Goal: Task Accomplishment & Management: Use online tool/utility

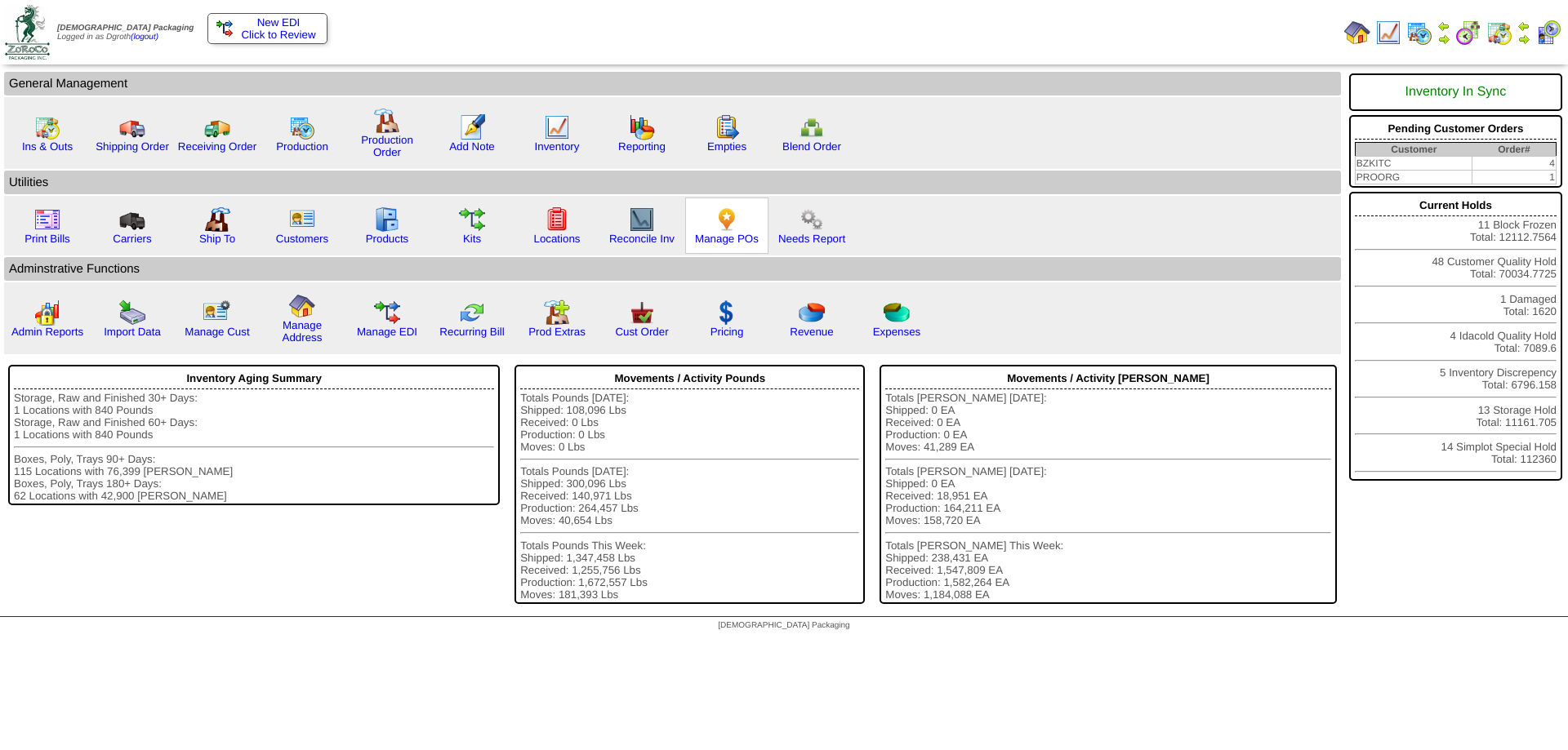
click at [726, 214] on img at bounding box center [726, 219] width 27 height 27
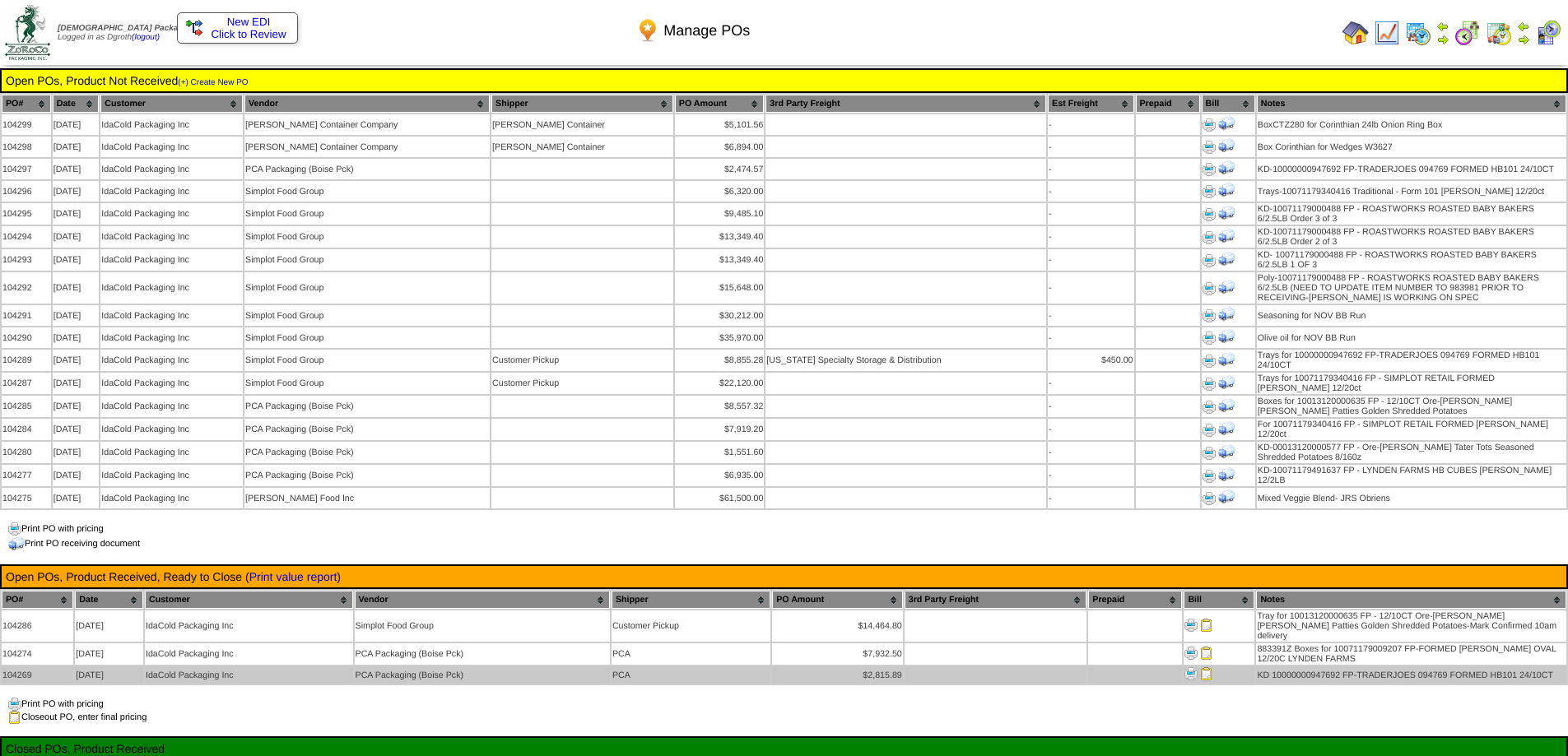
click at [1204, 667] on img at bounding box center [1206, 673] width 13 height 13
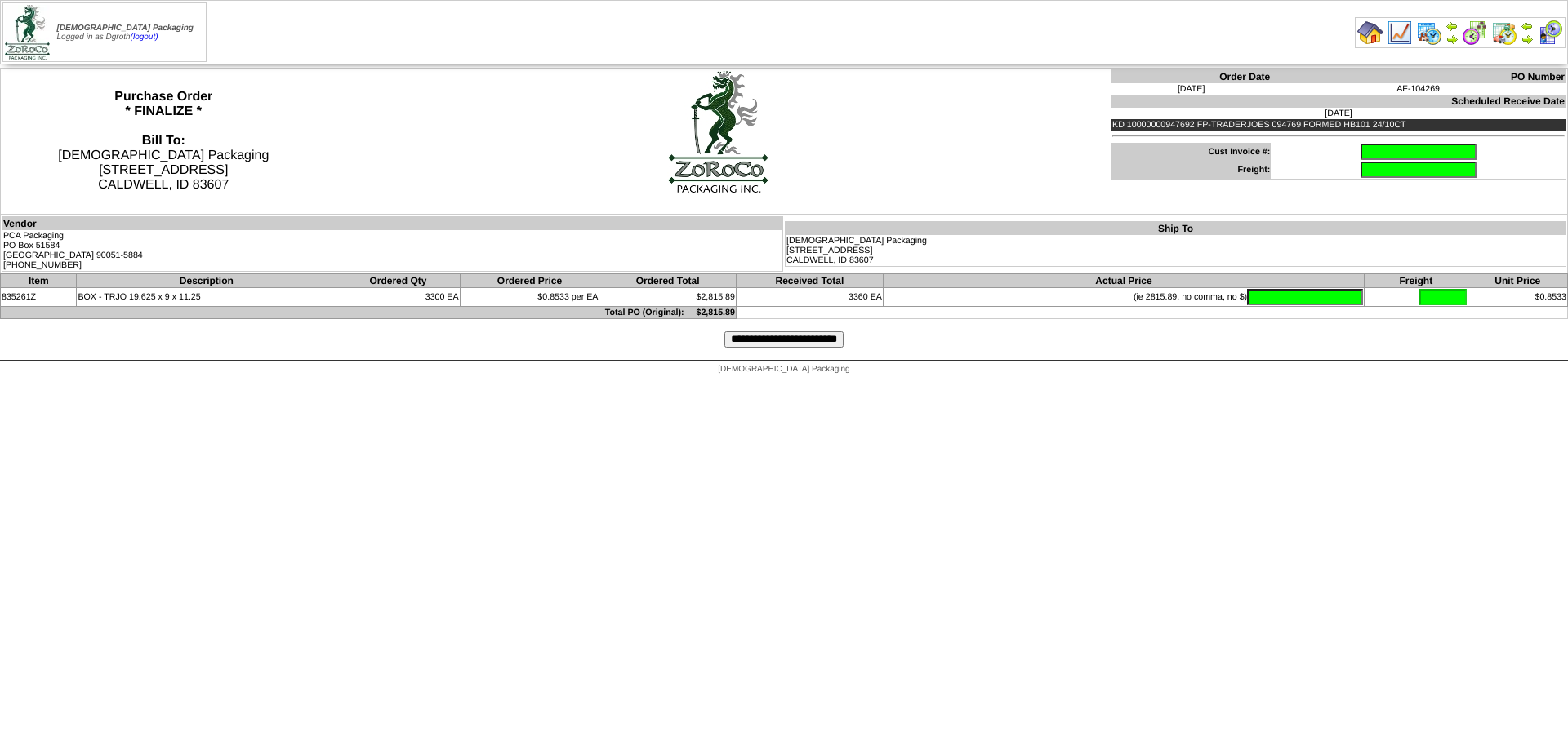
click at [1361, 153] on input "text" at bounding box center [1418, 152] width 116 height 16
type input "**********"
click at [1333, 295] on input "text" at bounding box center [1304, 297] width 116 height 16
type input "*******"
click at [788, 343] on input "**********" at bounding box center [784, 339] width 119 height 16
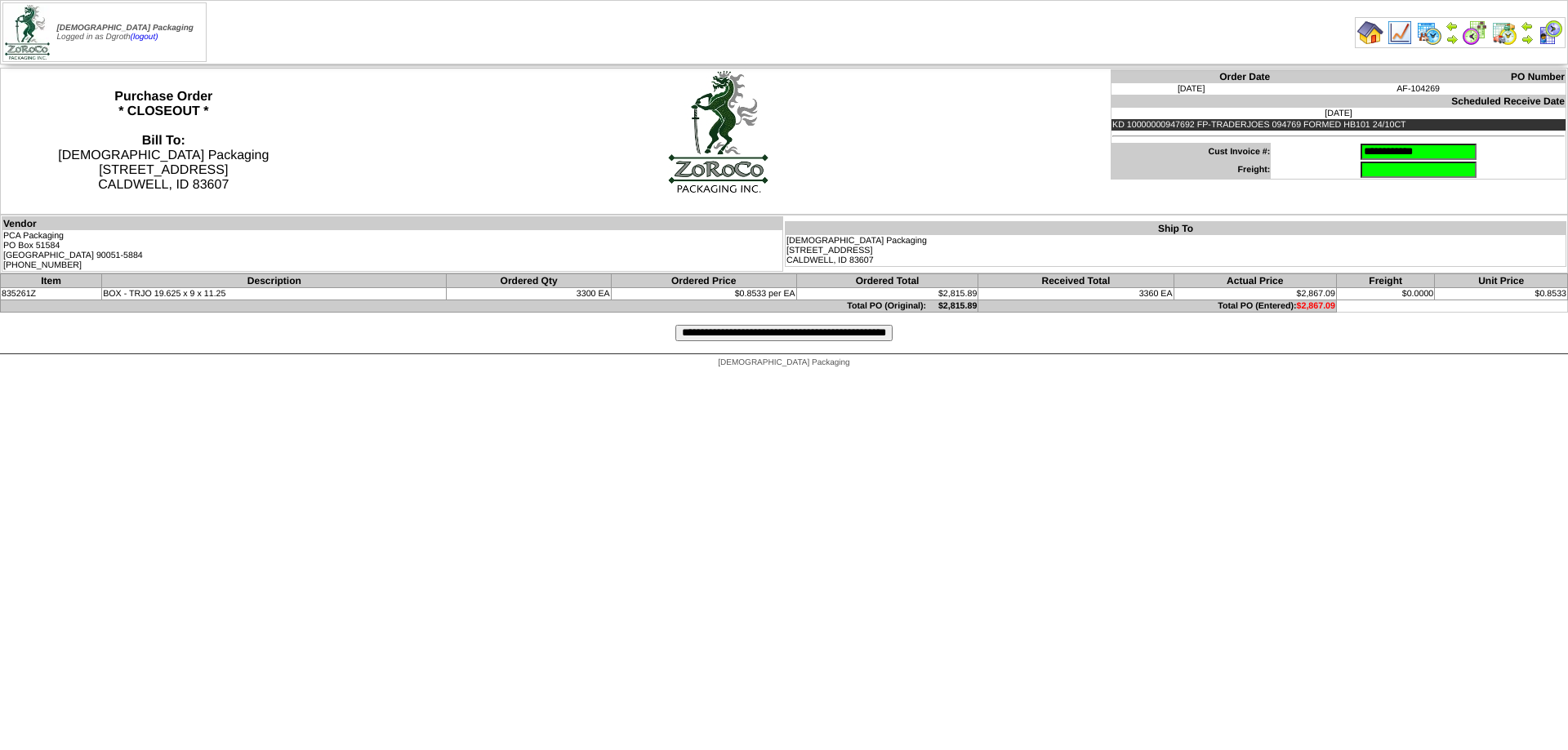
click at [741, 335] on input "**********" at bounding box center [784, 333] width 218 height 16
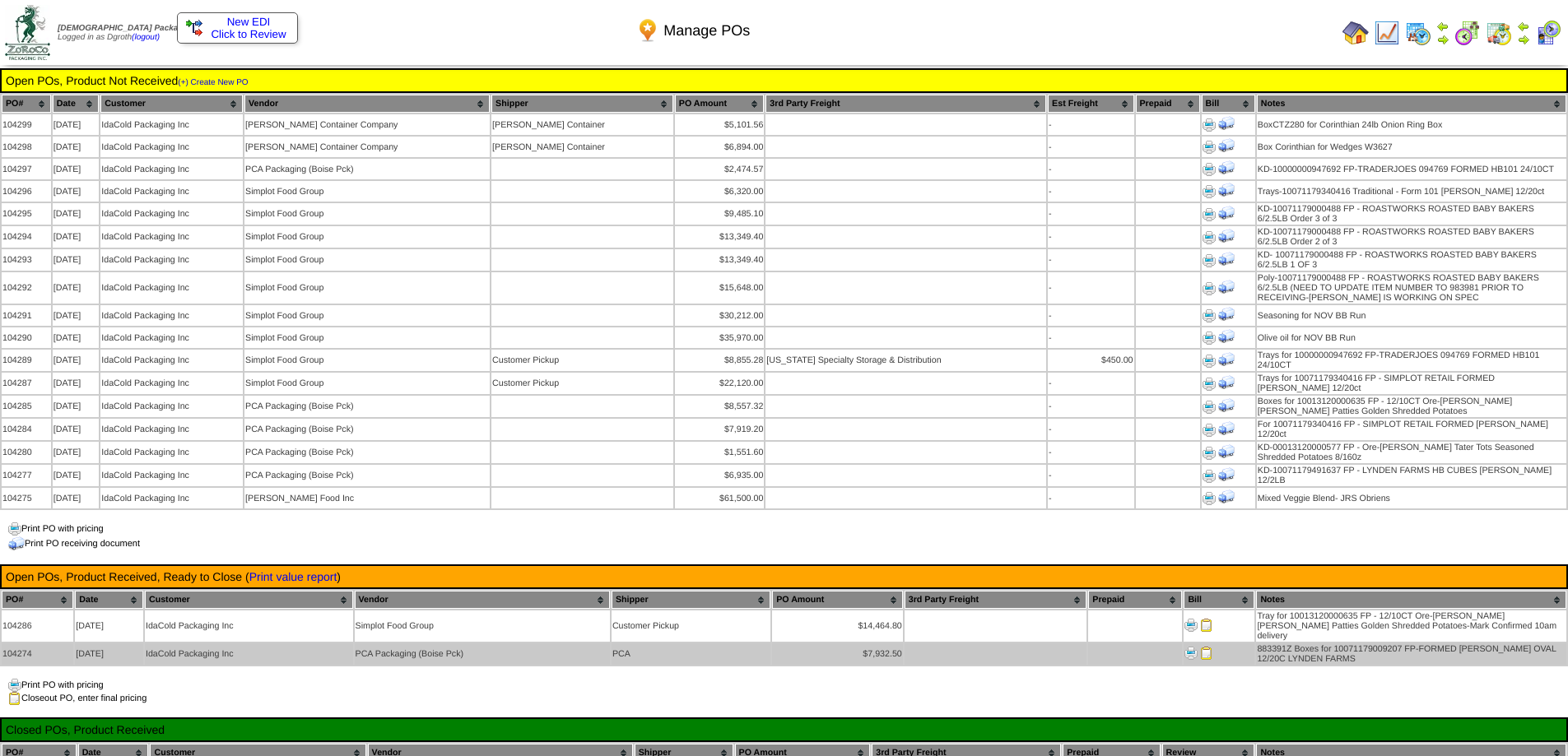
click at [1206, 647] on img at bounding box center [1206, 653] width 13 height 13
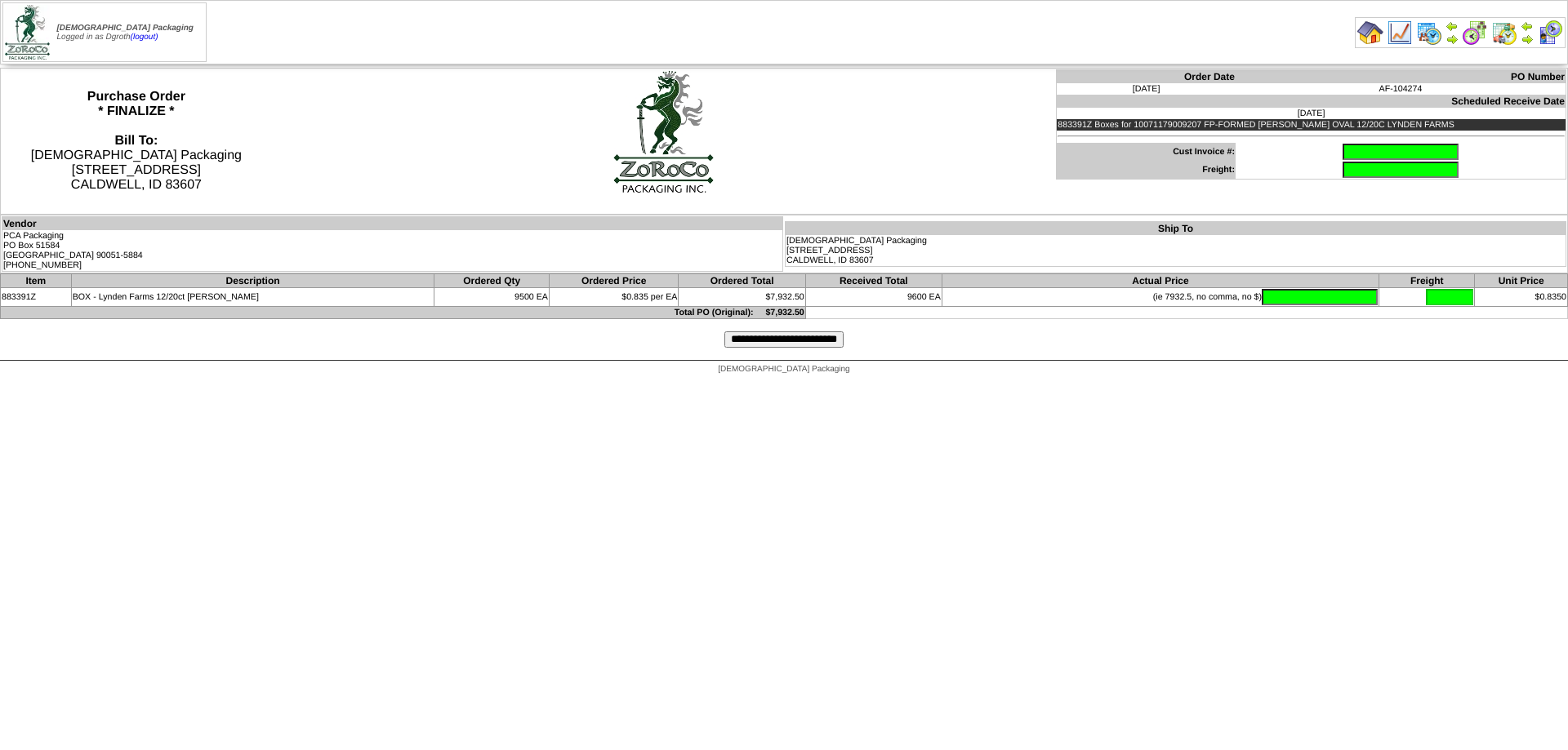
click at [1369, 150] on input "text" at bounding box center [1400, 152] width 116 height 16
type input "**********"
click at [1327, 300] on input "text" at bounding box center [1319, 297] width 116 height 16
type input "*******"
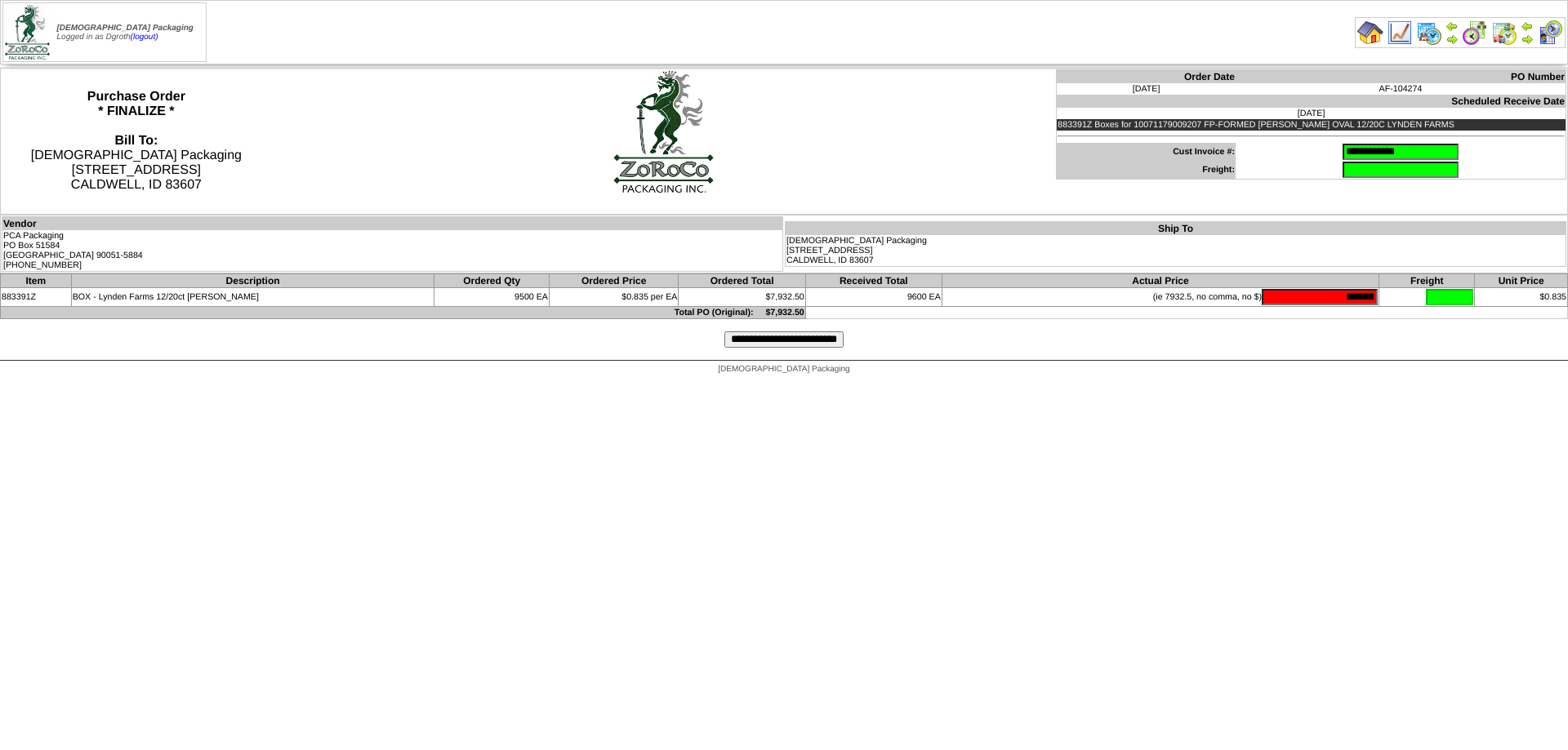
click at [748, 344] on input "**********" at bounding box center [784, 339] width 119 height 16
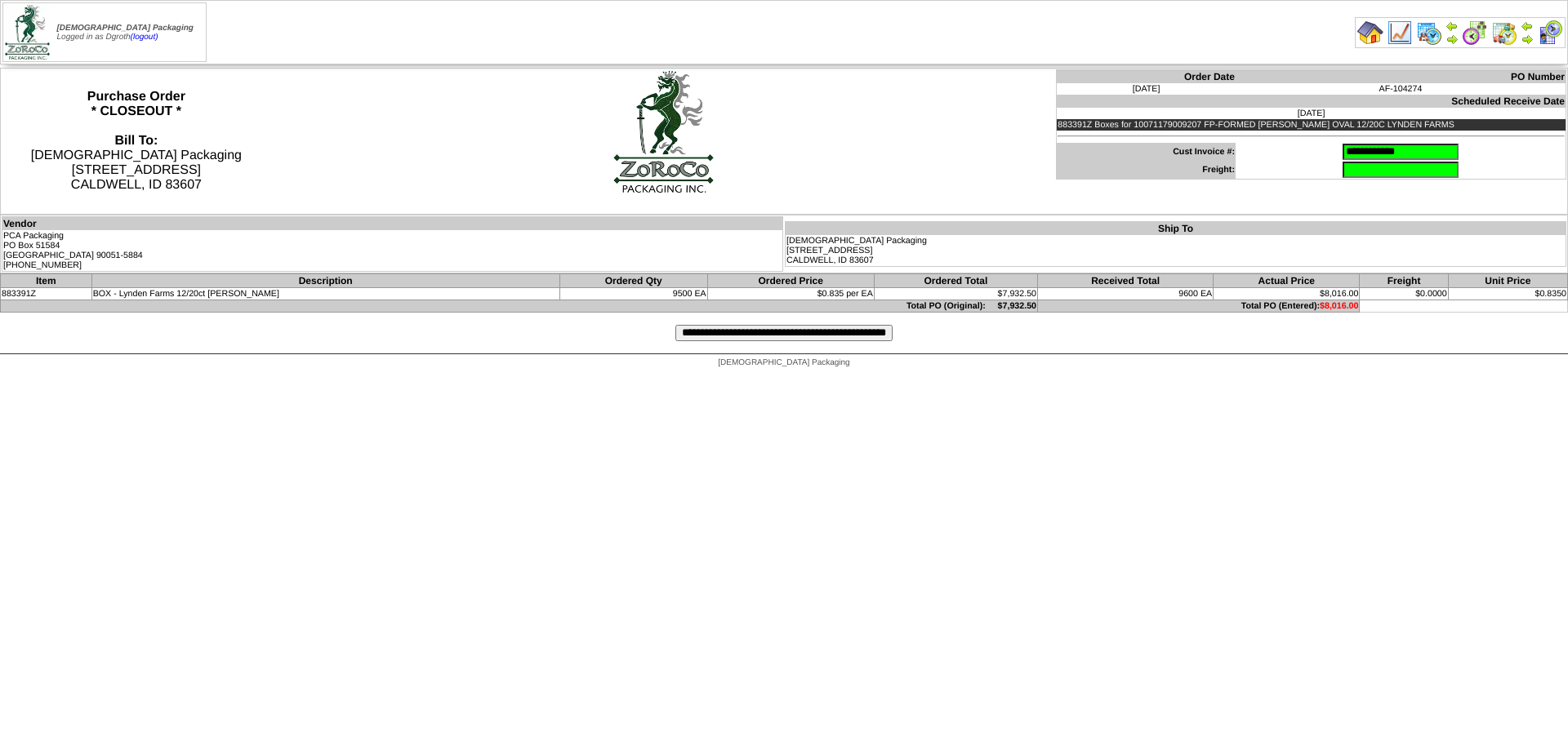
click at [792, 336] on input "**********" at bounding box center [784, 333] width 218 height 16
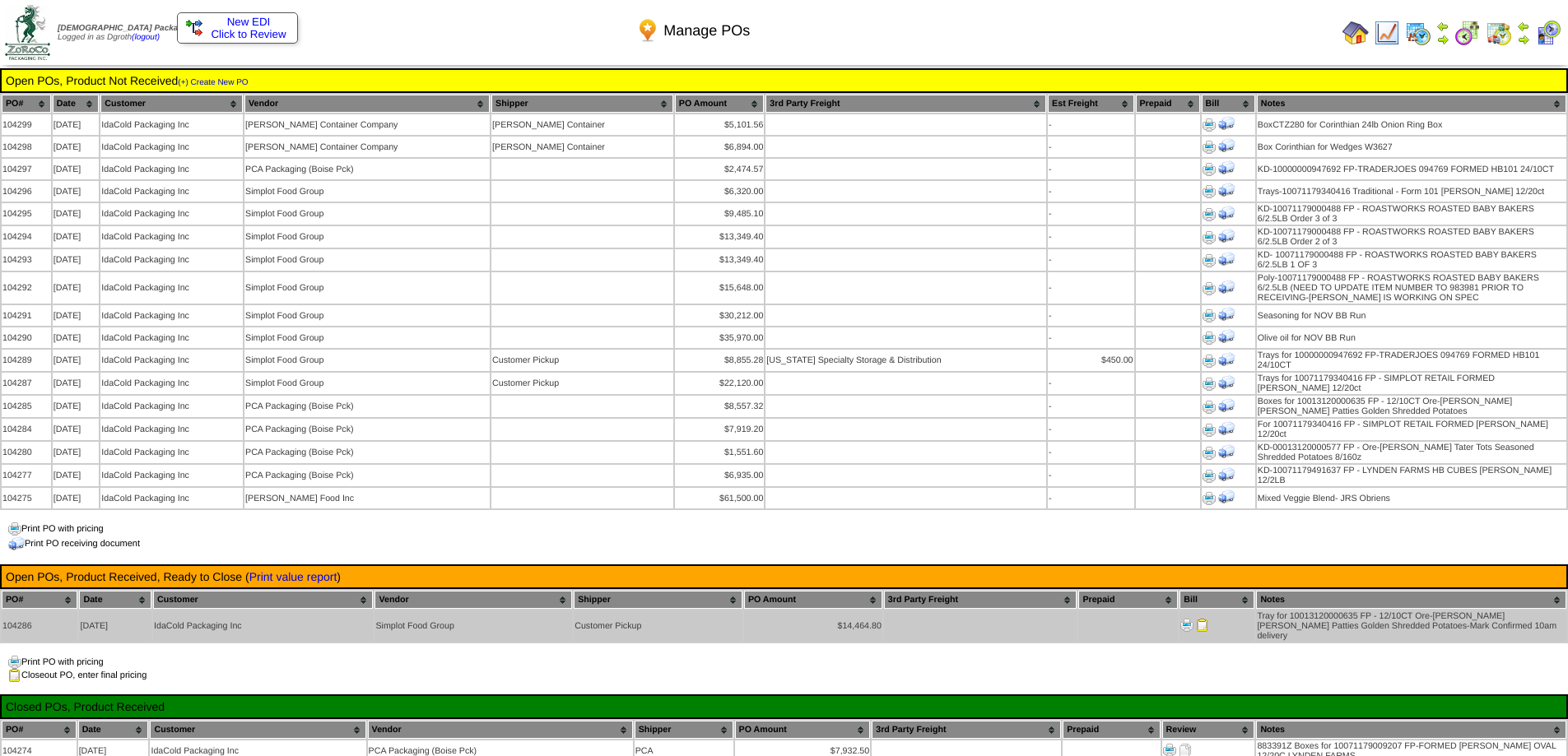
click at [1206, 619] on img at bounding box center [1202, 625] width 13 height 13
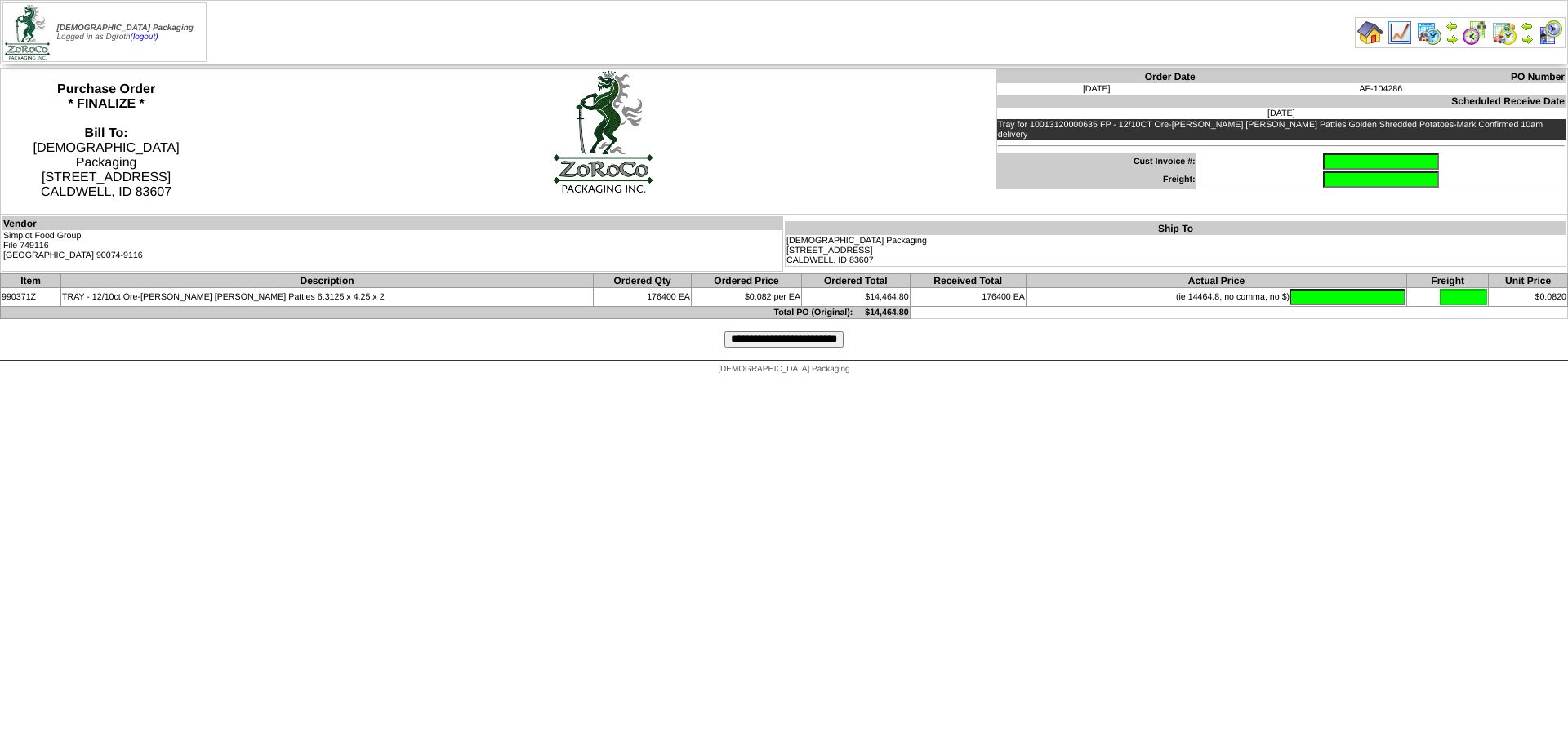
click at [1323, 153] on input "text" at bounding box center [1380, 161] width 116 height 16
drag, startPoint x: 1367, startPoint y: 148, endPoint x: 1187, endPoint y: 160, distance: 180.4
click at [1196, 160] on td "********" at bounding box center [1381, 161] width 370 height 18
type input "********"
click at [1290, 301] on input "text" at bounding box center [1347, 297] width 116 height 16
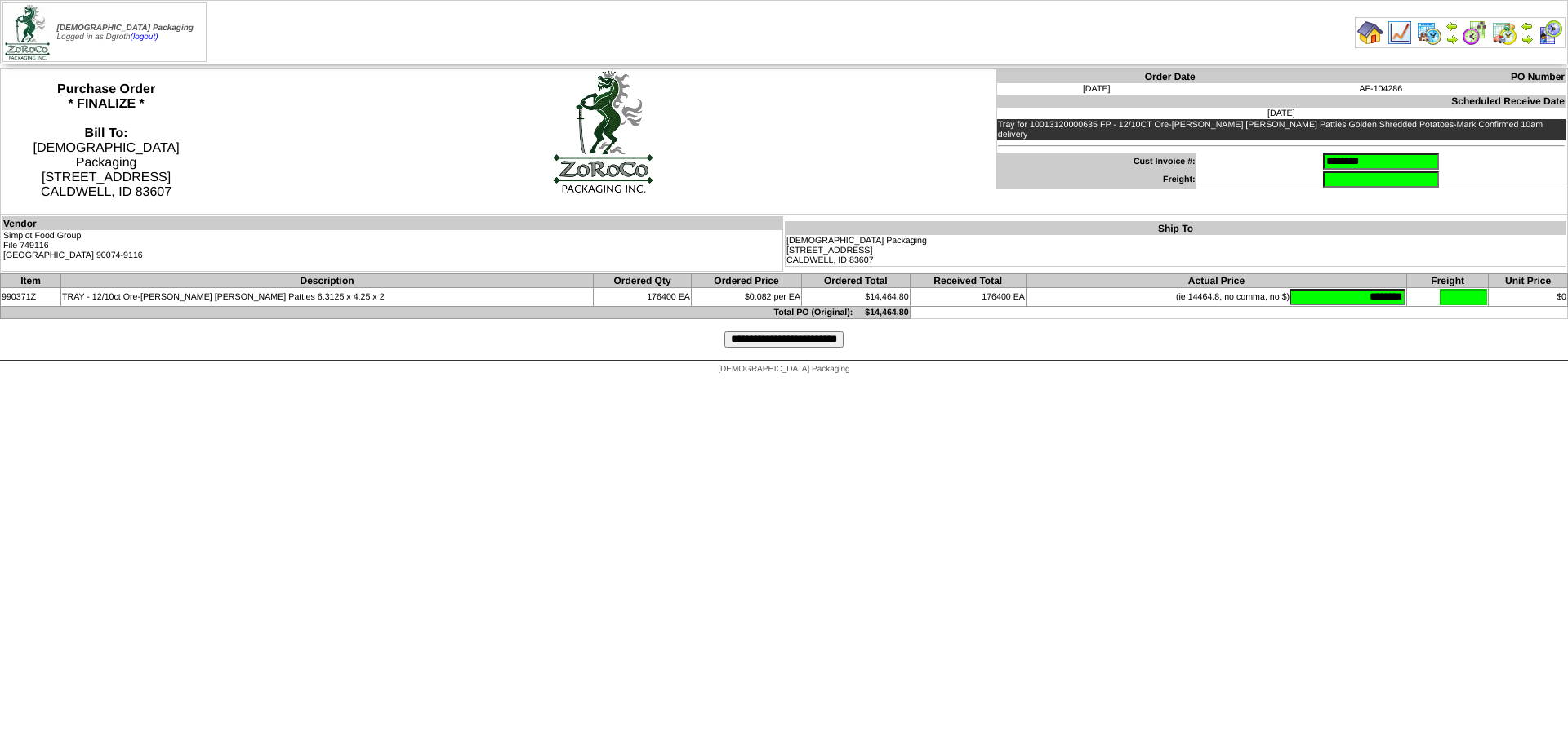
type input "********"
click at [764, 342] on input "**********" at bounding box center [784, 339] width 119 height 16
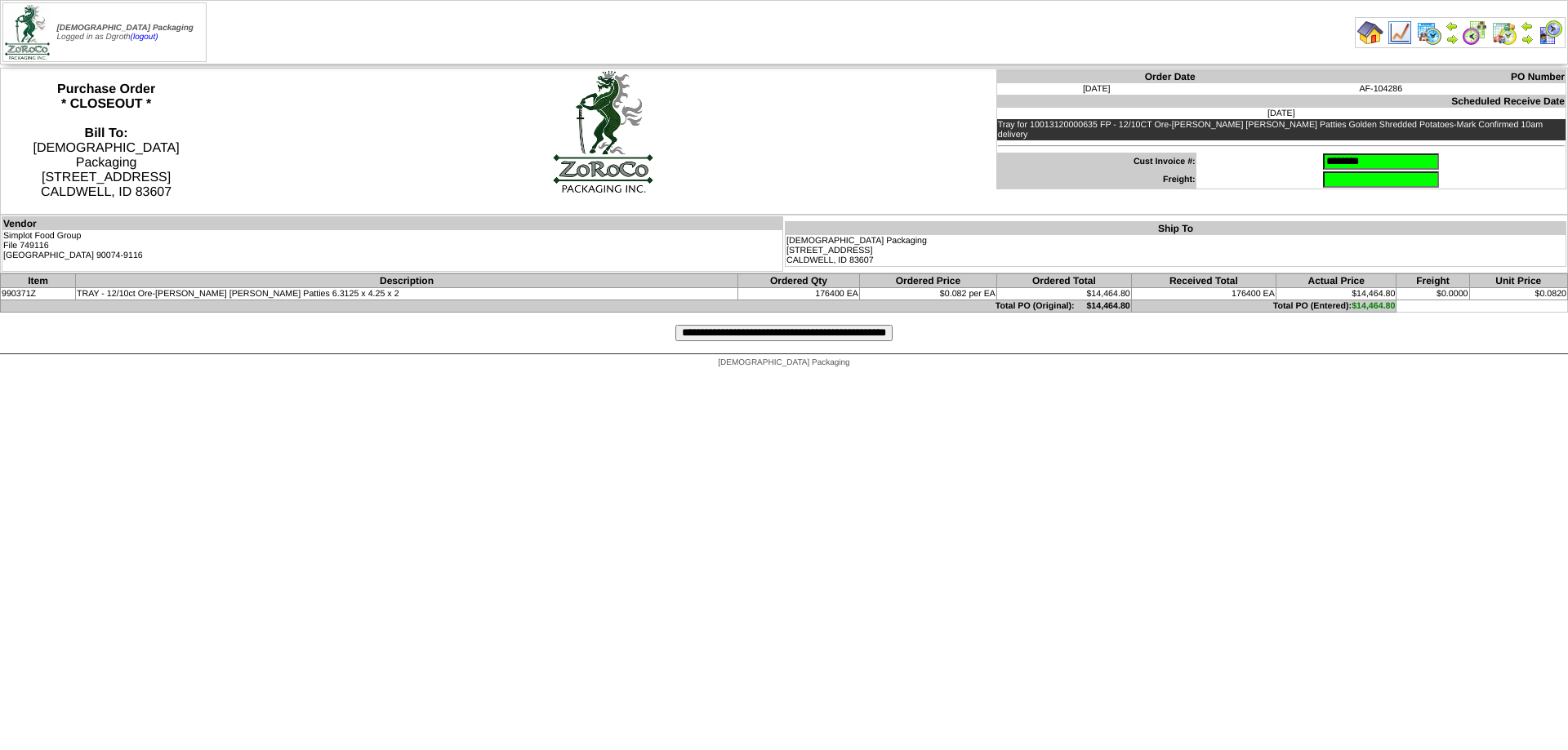
click at [772, 330] on input "**********" at bounding box center [784, 333] width 218 height 16
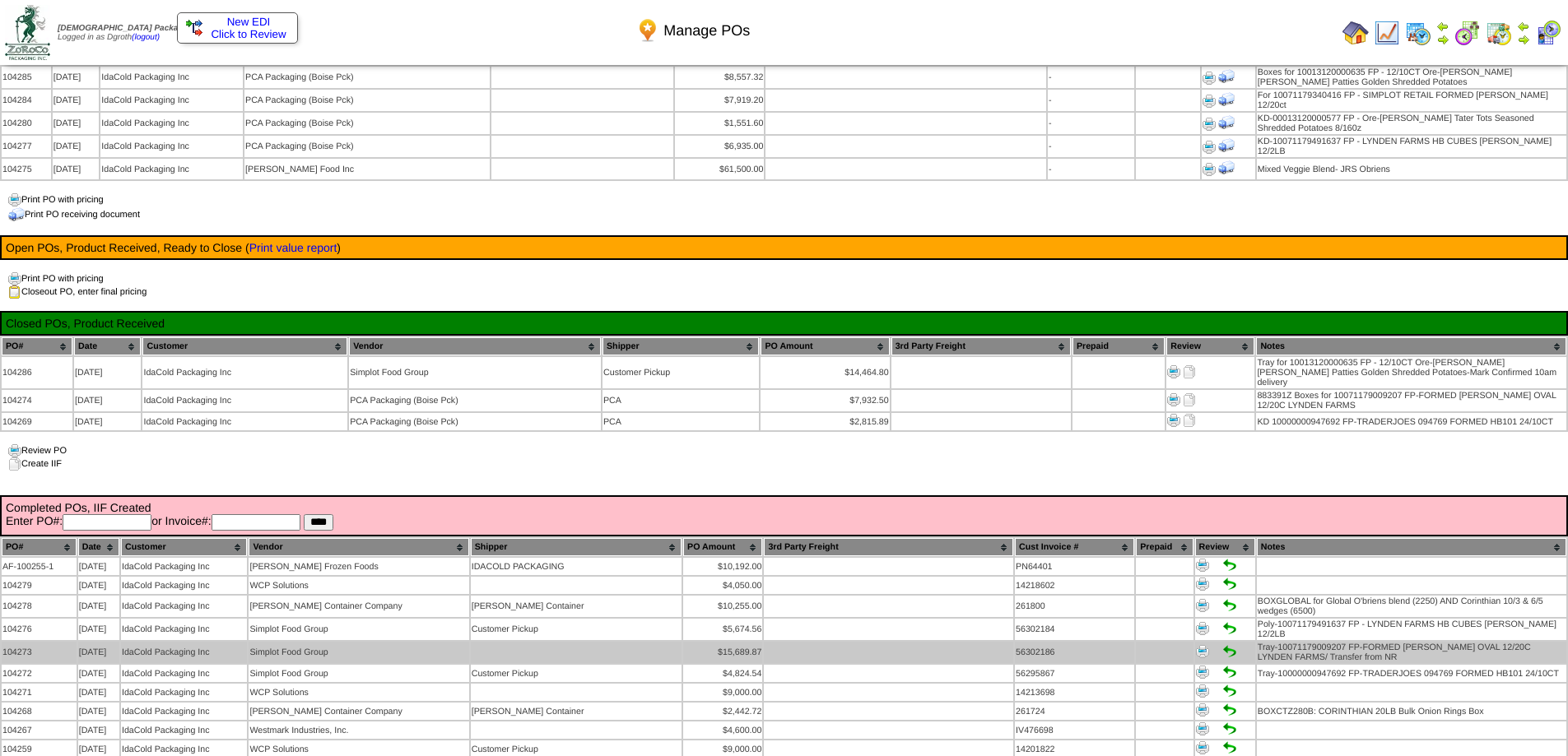
scroll to position [412, 0]
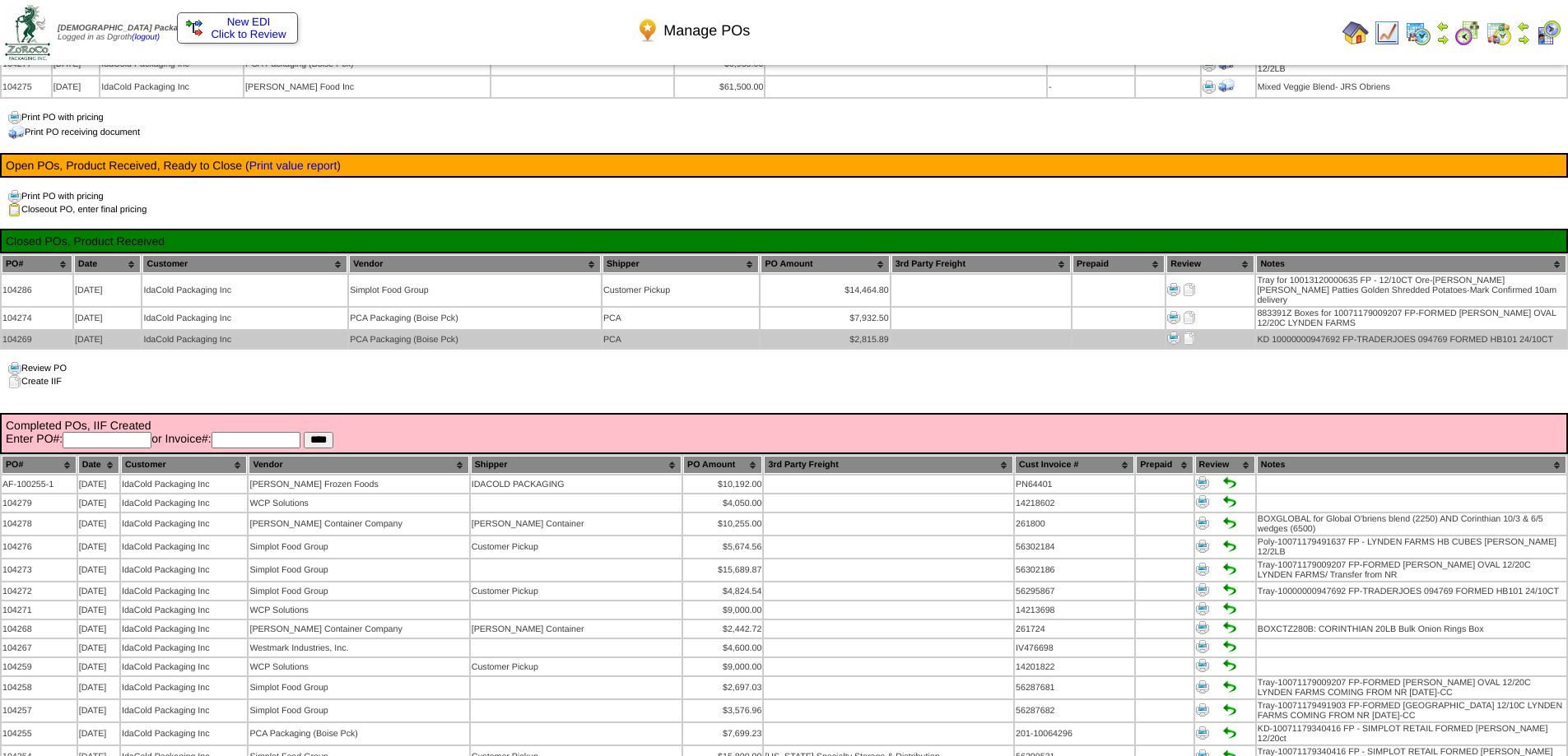
click at [1196, 331] on img at bounding box center [1188, 337] width 13 height 13
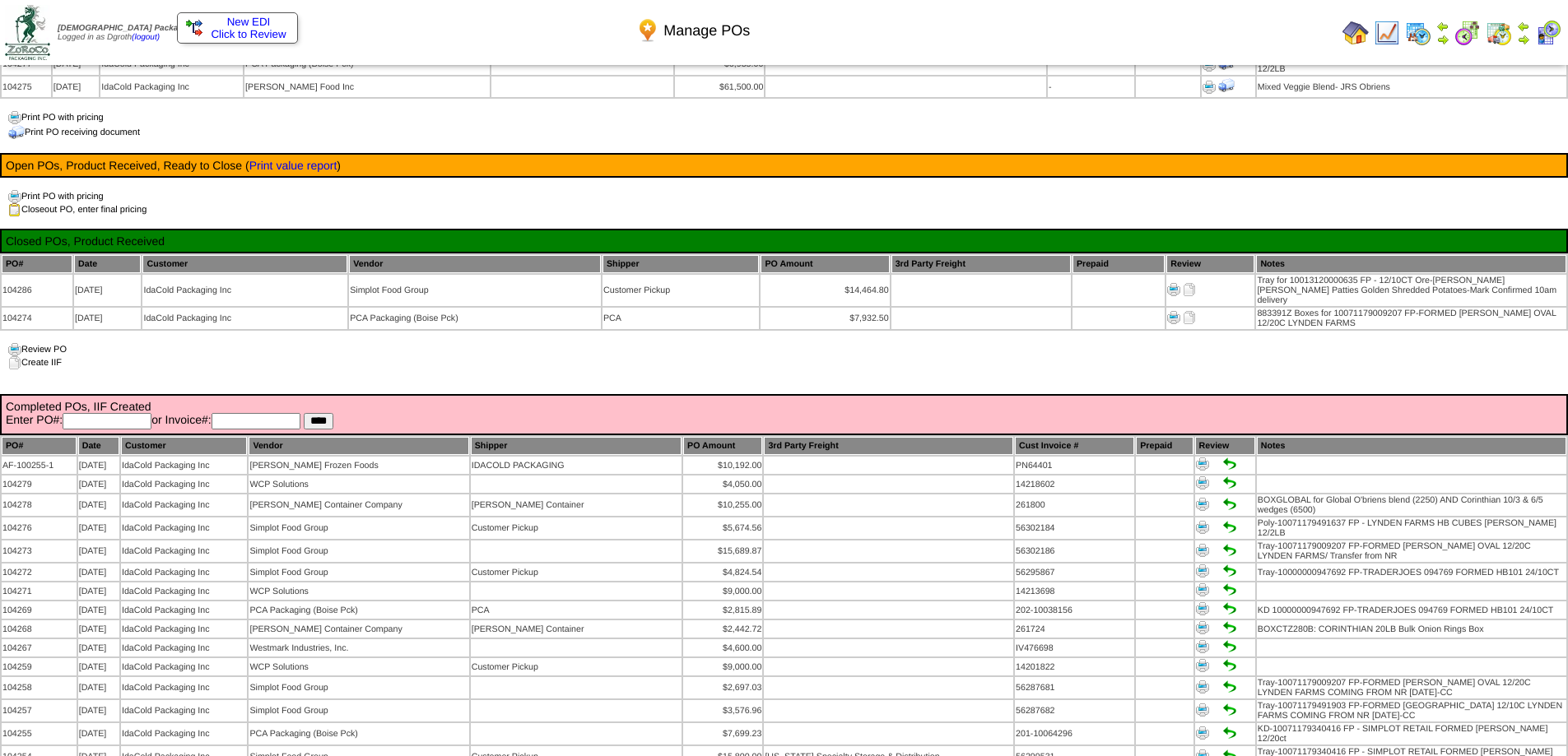
scroll to position [412, 0]
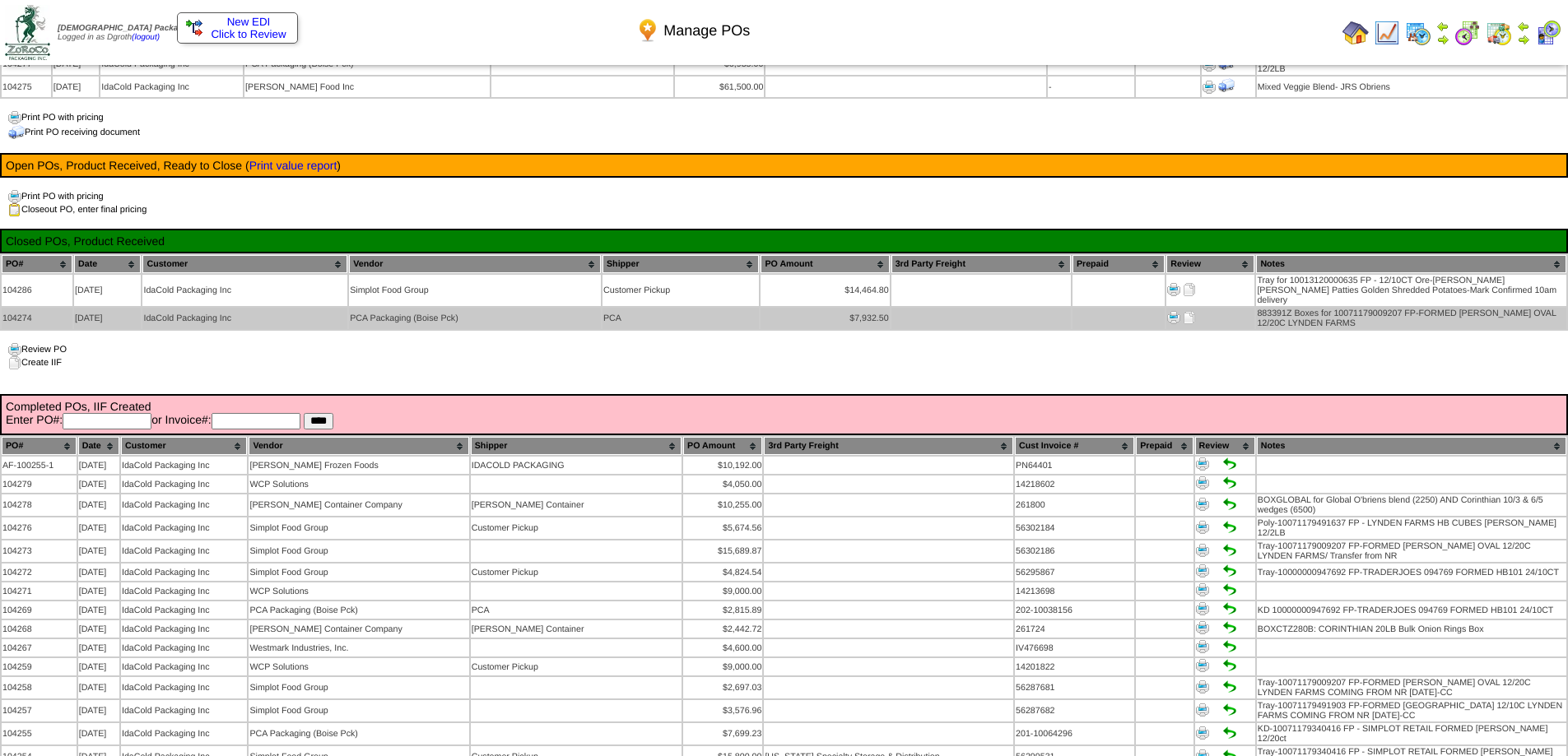
click at [1193, 311] on img at bounding box center [1188, 317] width 13 height 13
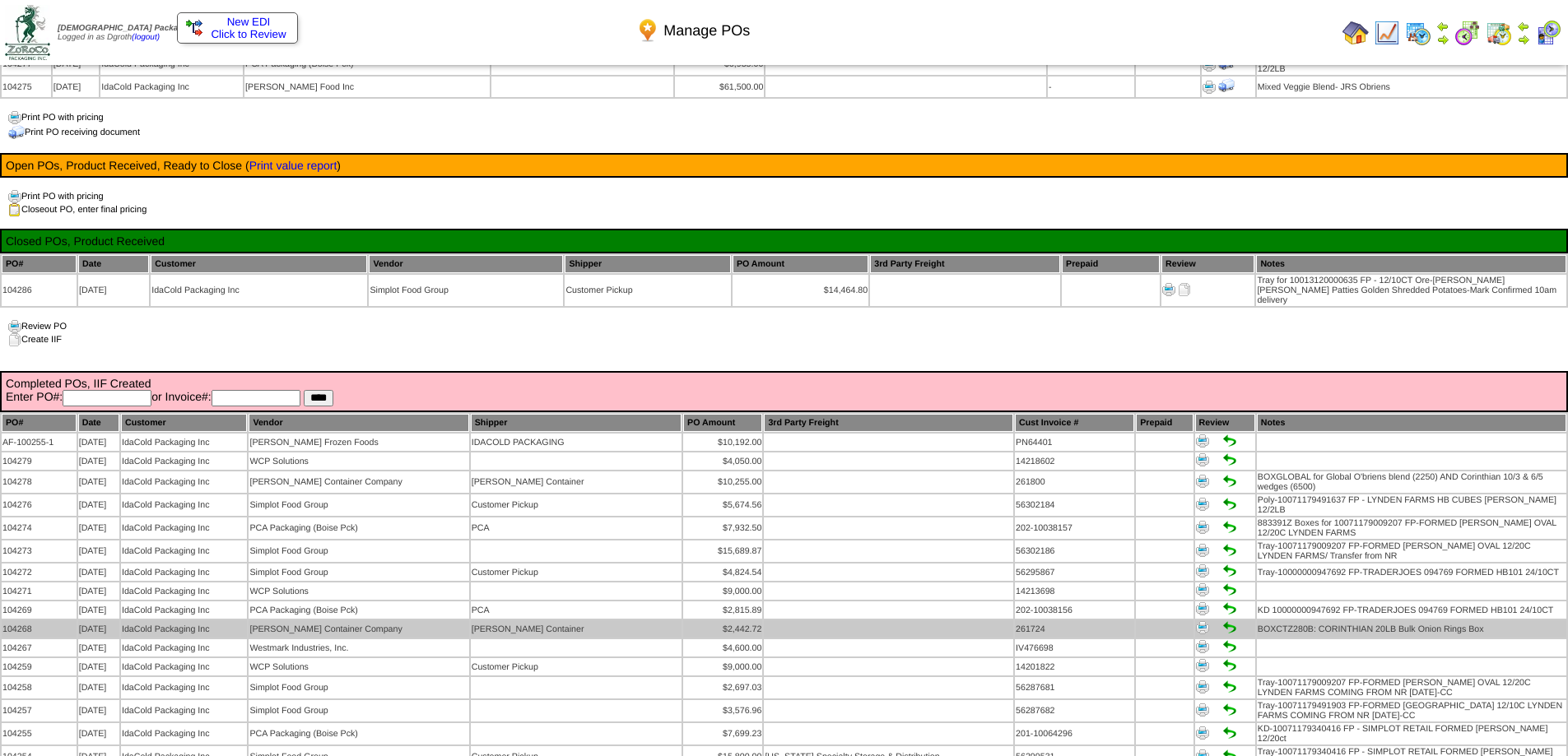
scroll to position [412, 0]
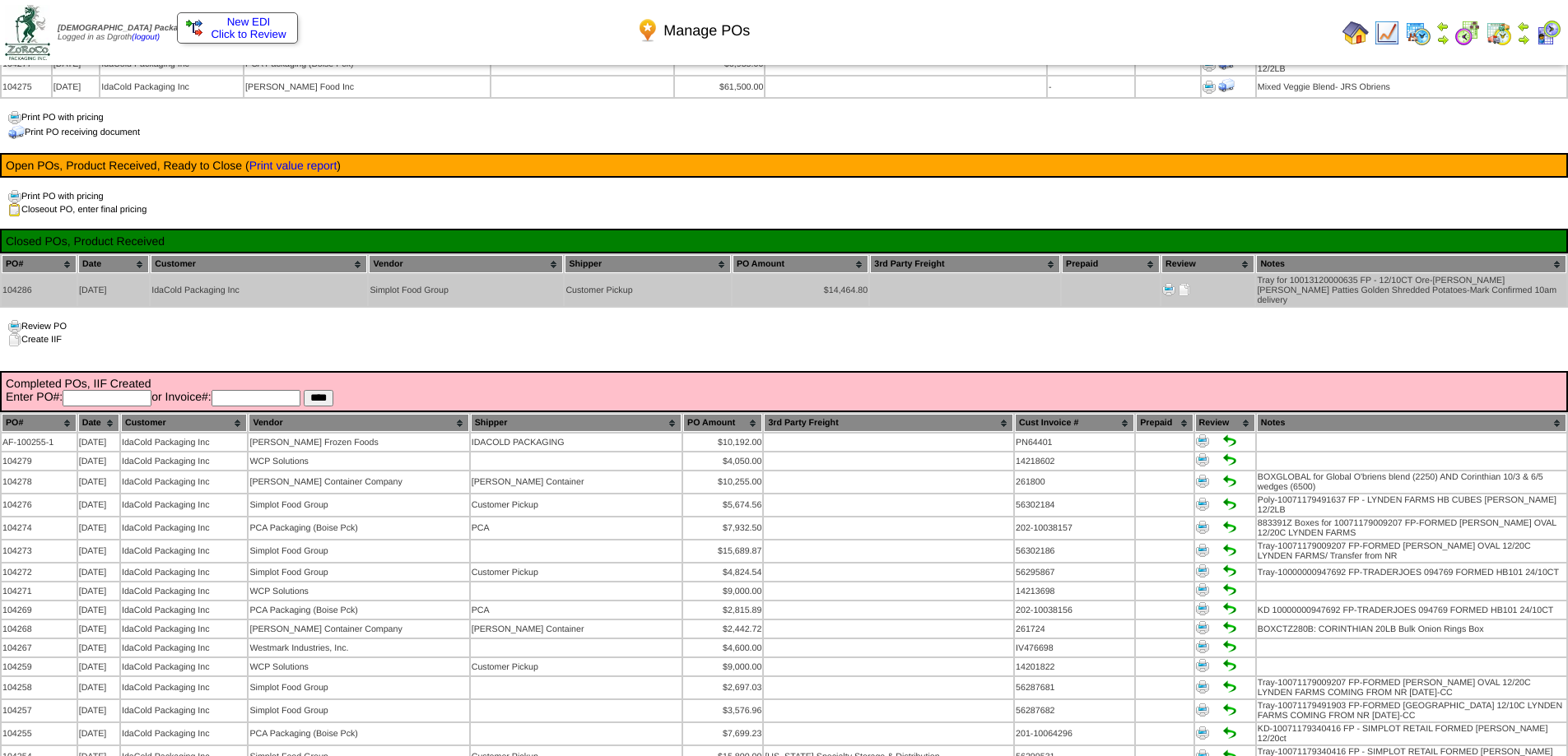
click at [1188, 283] on img at bounding box center [1184, 289] width 13 height 13
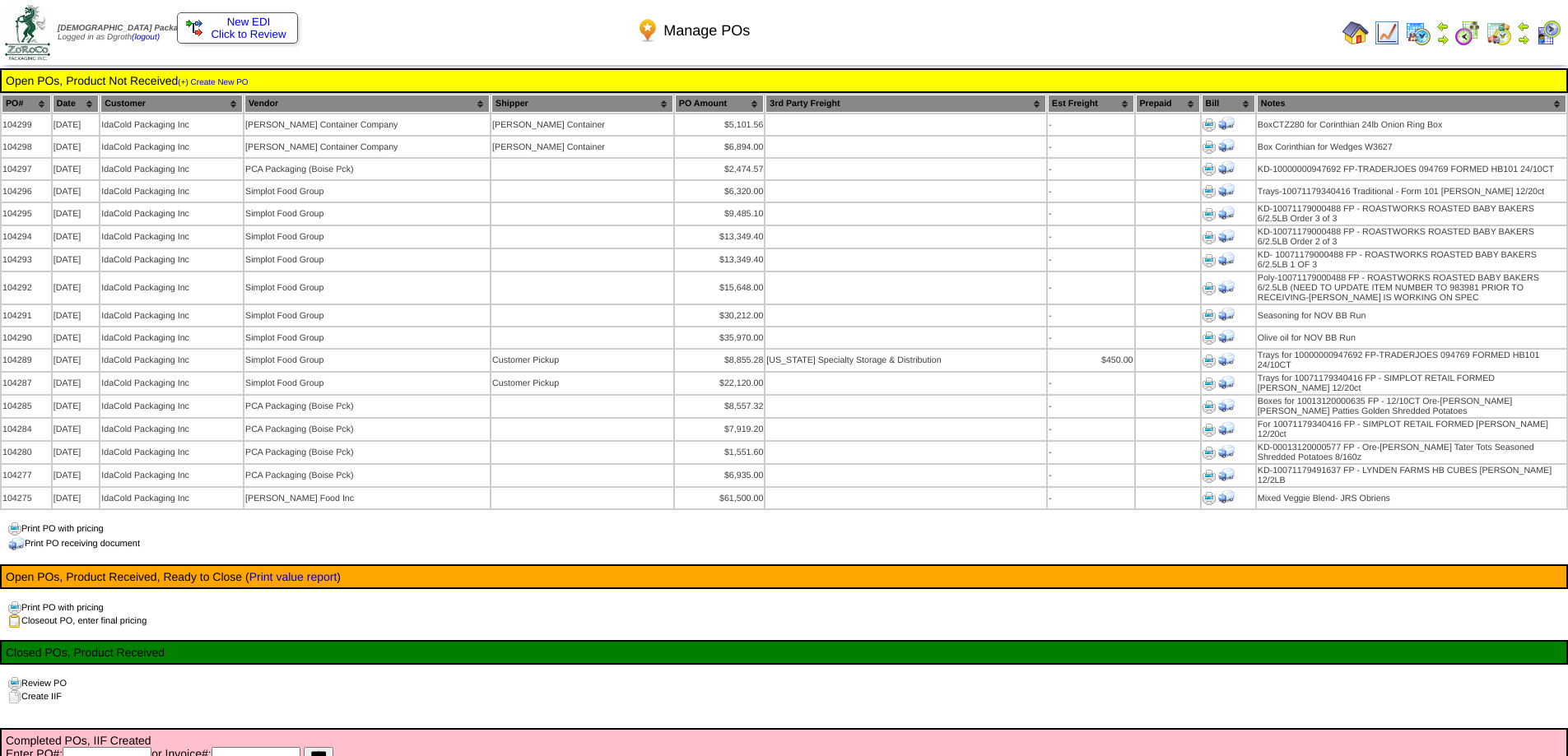
click at [1359, 28] on img at bounding box center [1355, 33] width 27 height 27
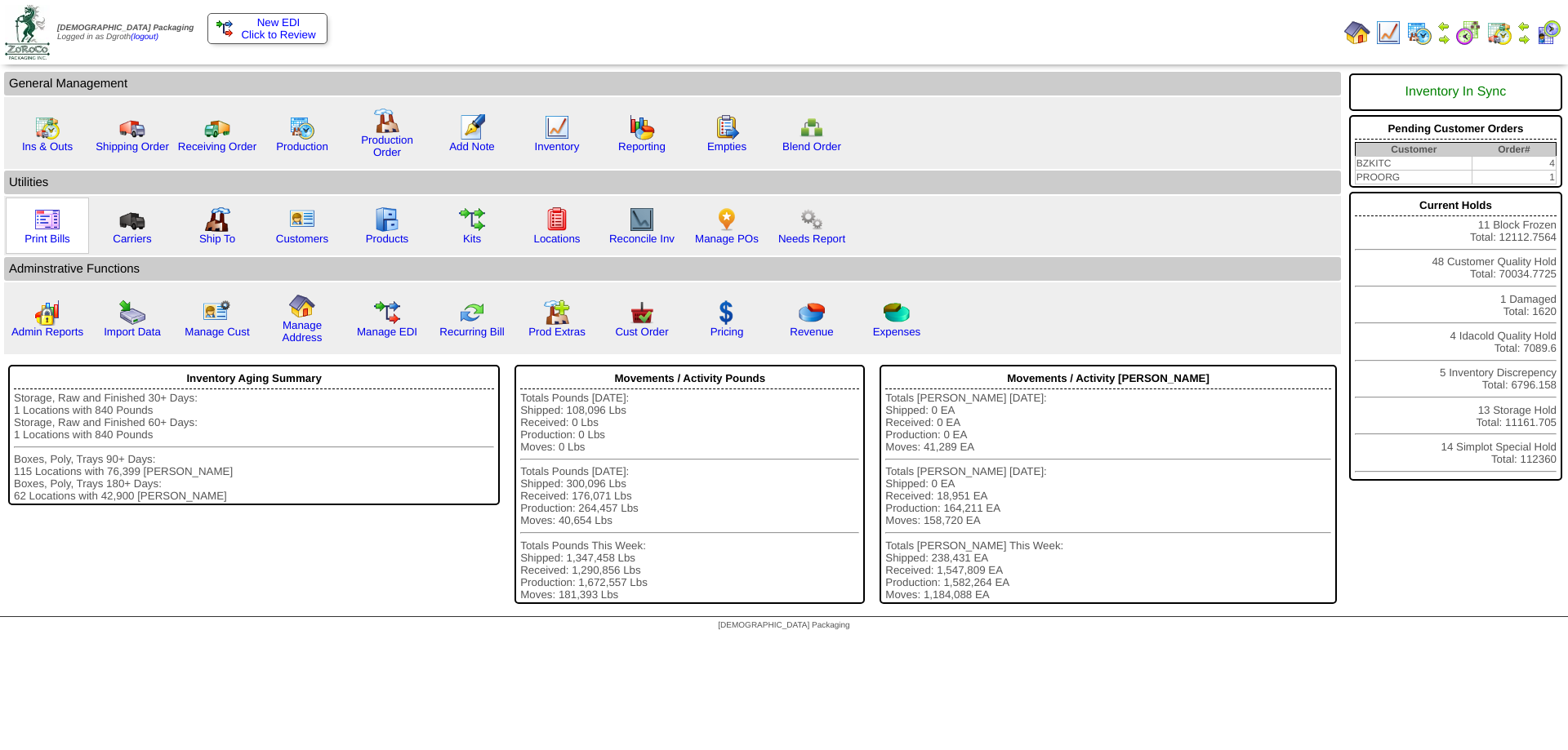
click at [53, 215] on img at bounding box center [47, 219] width 27 height 27
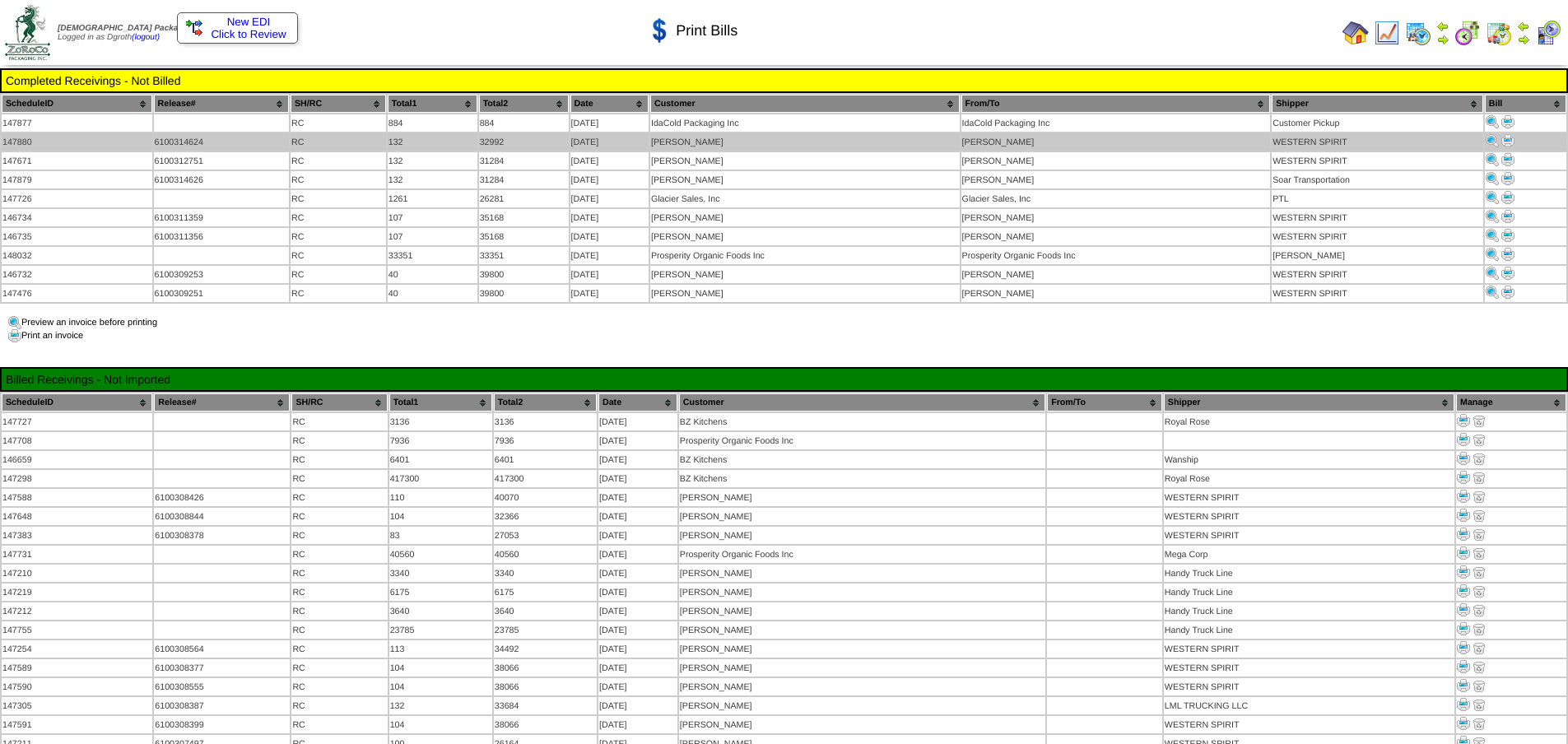
click at [1503, 138] on img at bounding box center [1507, 140] width 13 height 13
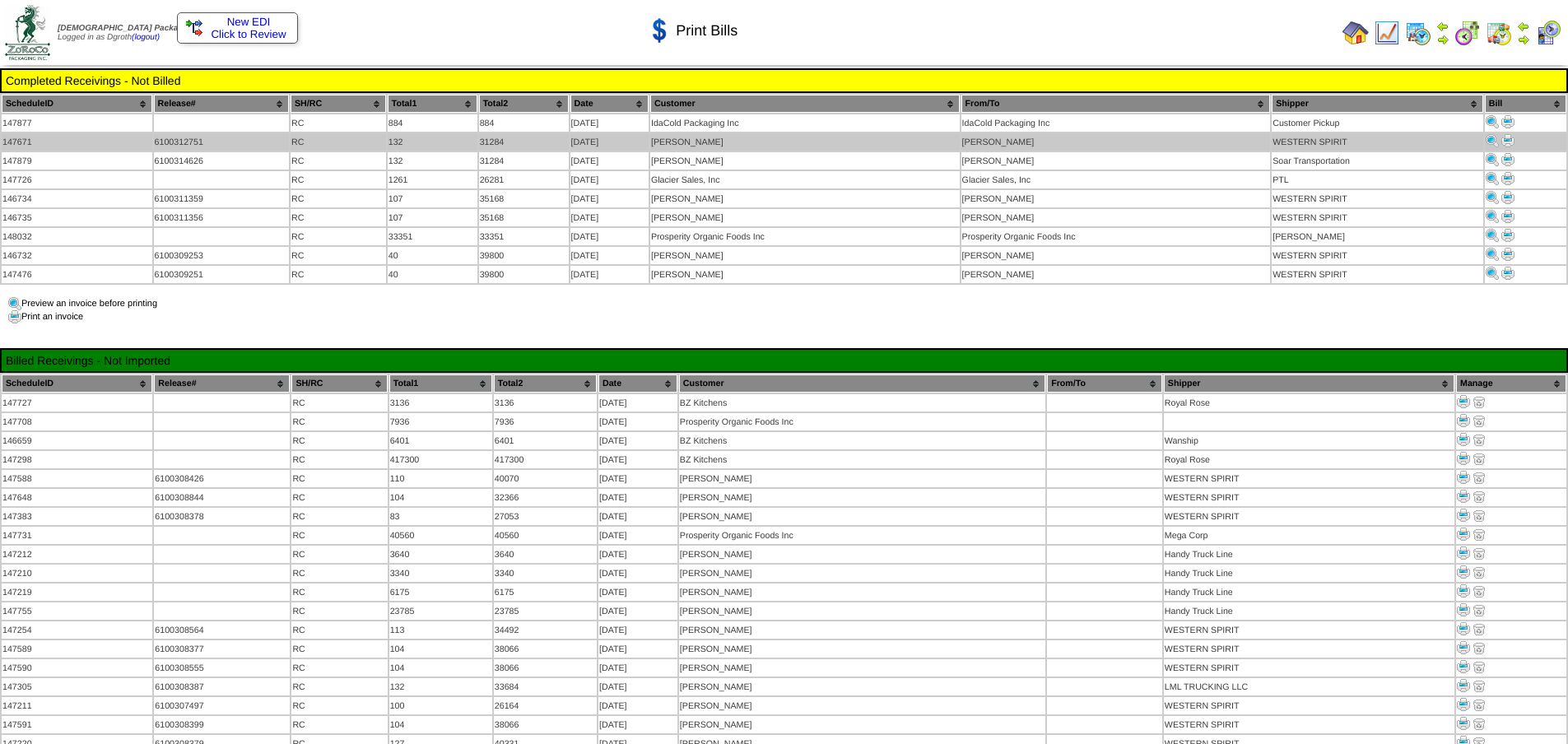
click at [1507, 143] on img at bounding box center [1507, 140] width 13 height 13
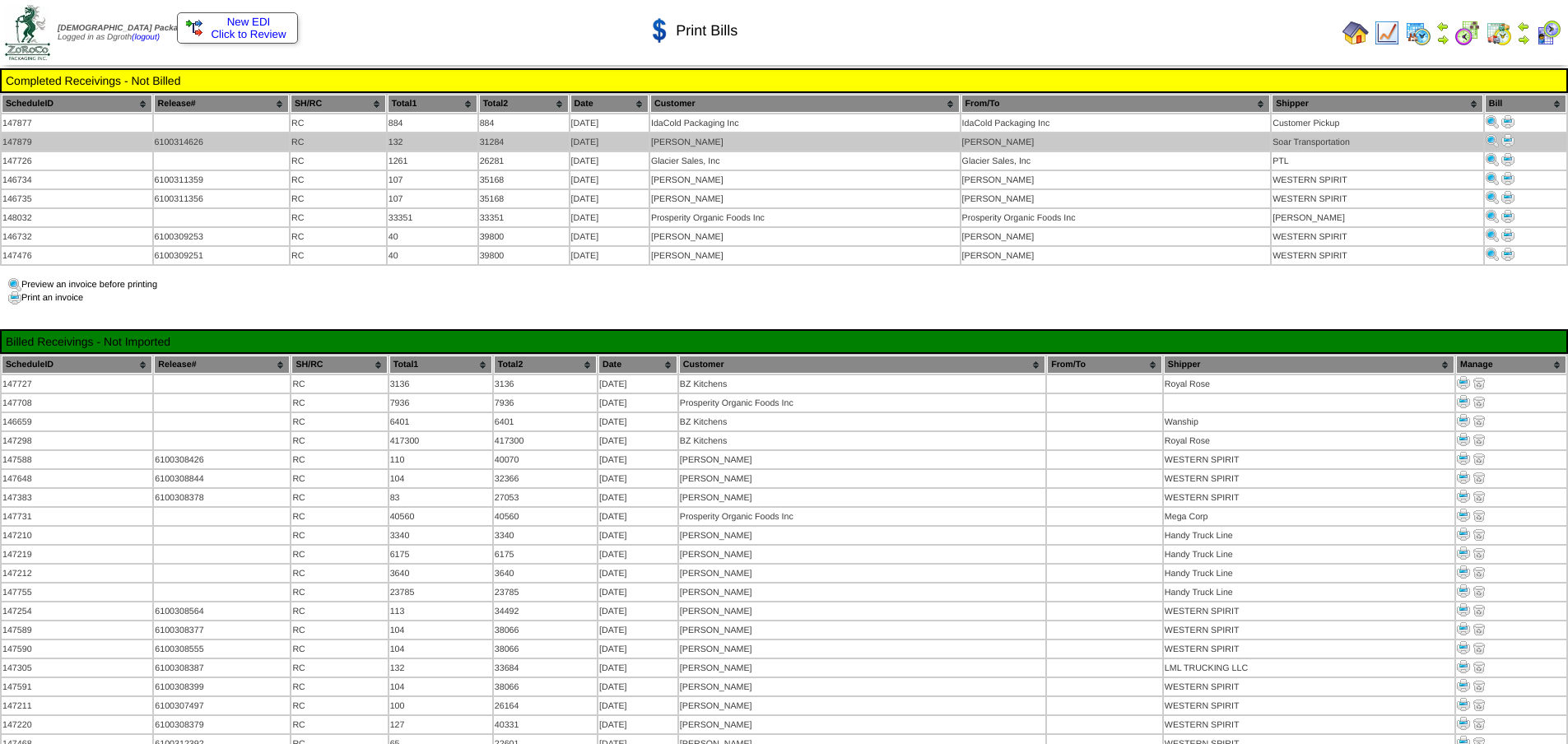
click at [1506, 139] on img at bounding box center [1507, 140] width 13 height 13
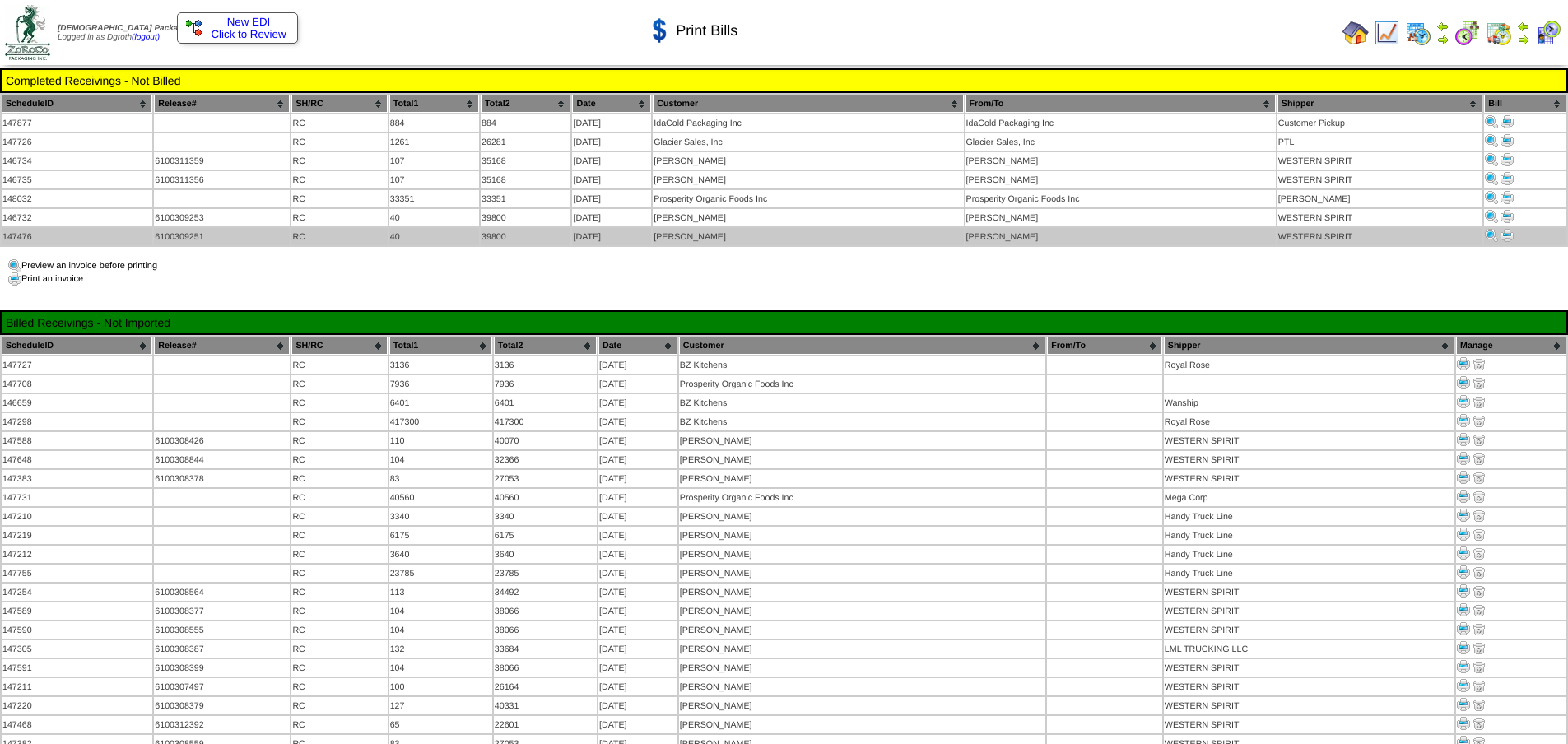
click at [1508, 230] on img at bounding box center [1506, 235] width 13 height 13
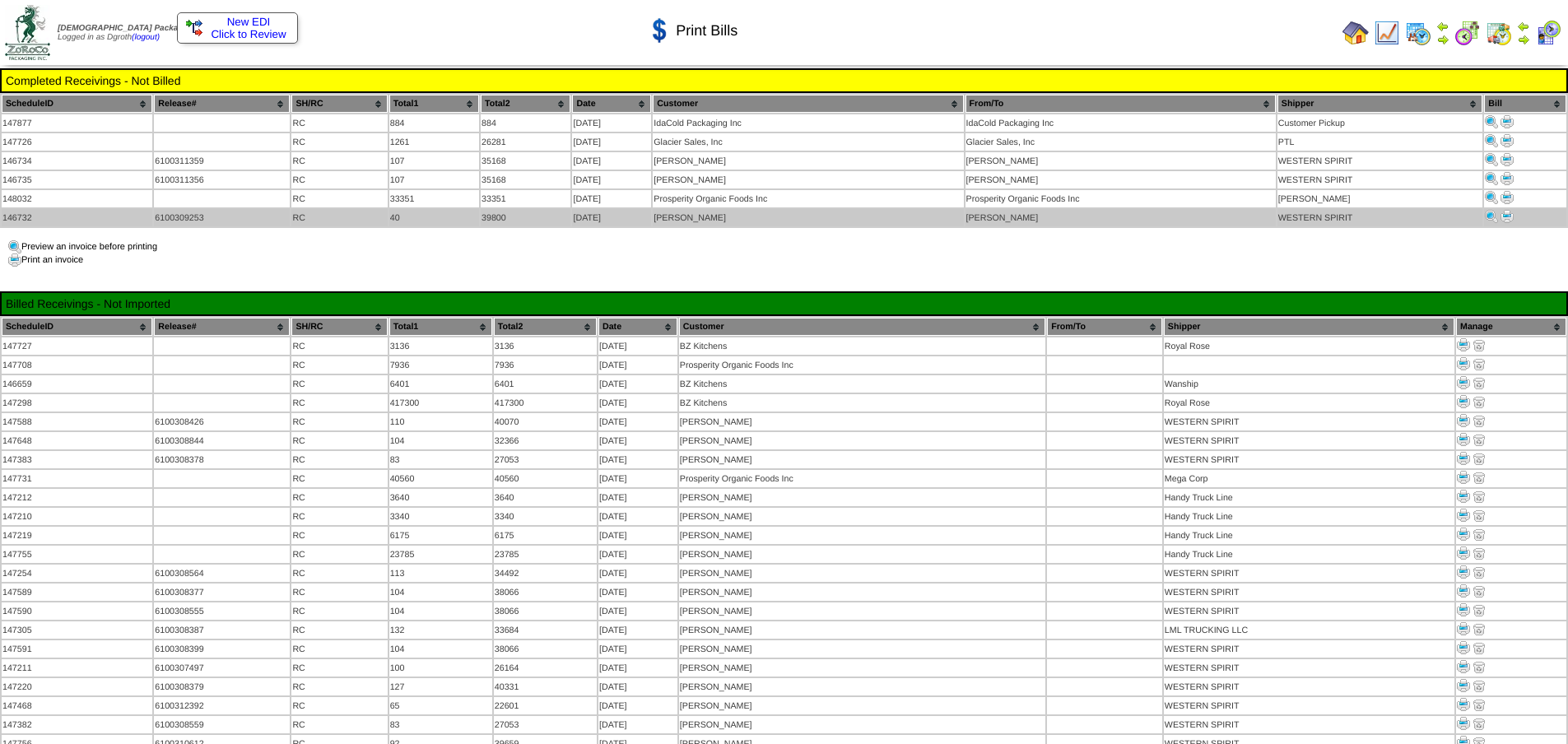
click at [1507, 217] on img at bounding box center [1506, 216] width 13 height 13
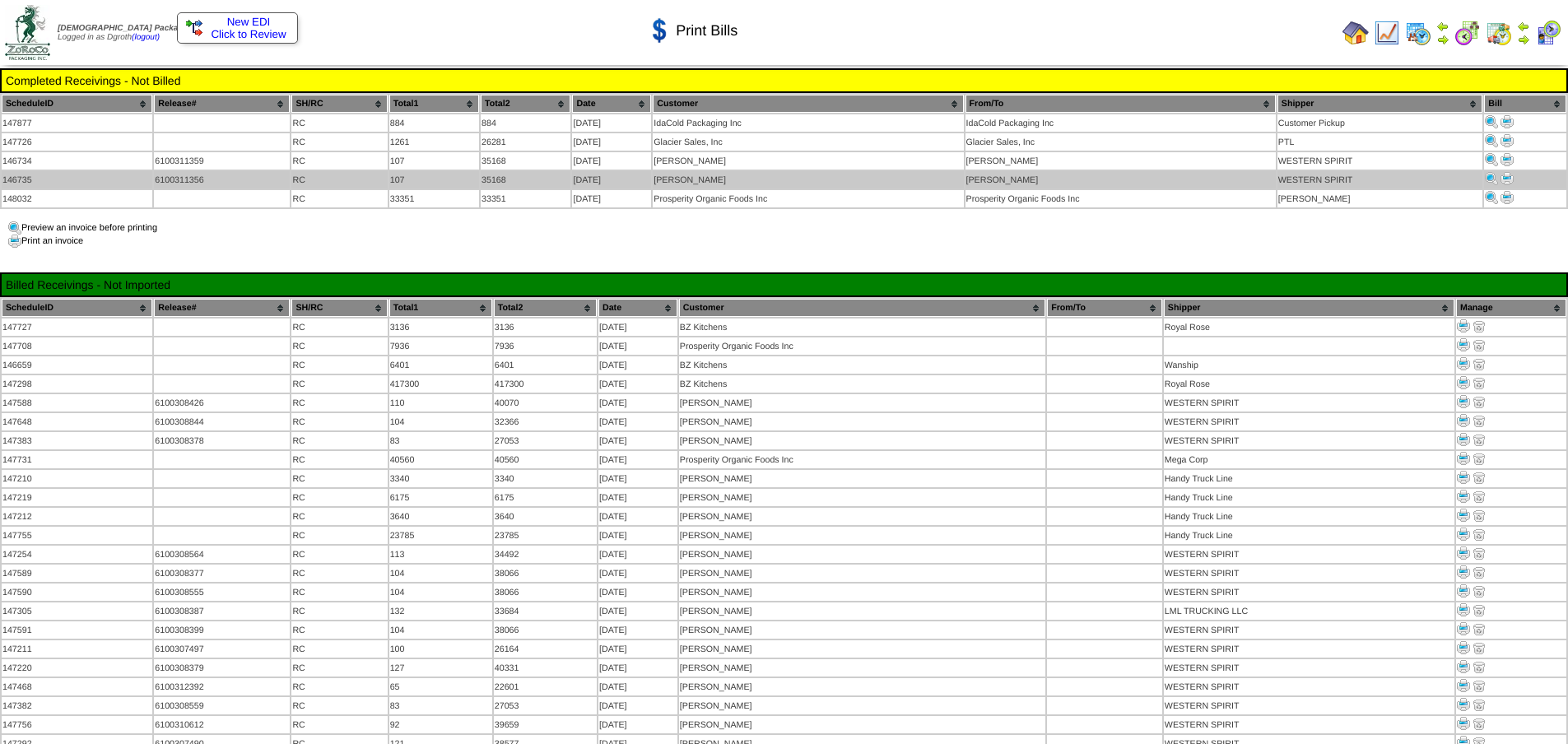
click at [1509, 173] on img at bounding box center [1506, 178] width 13 height 13
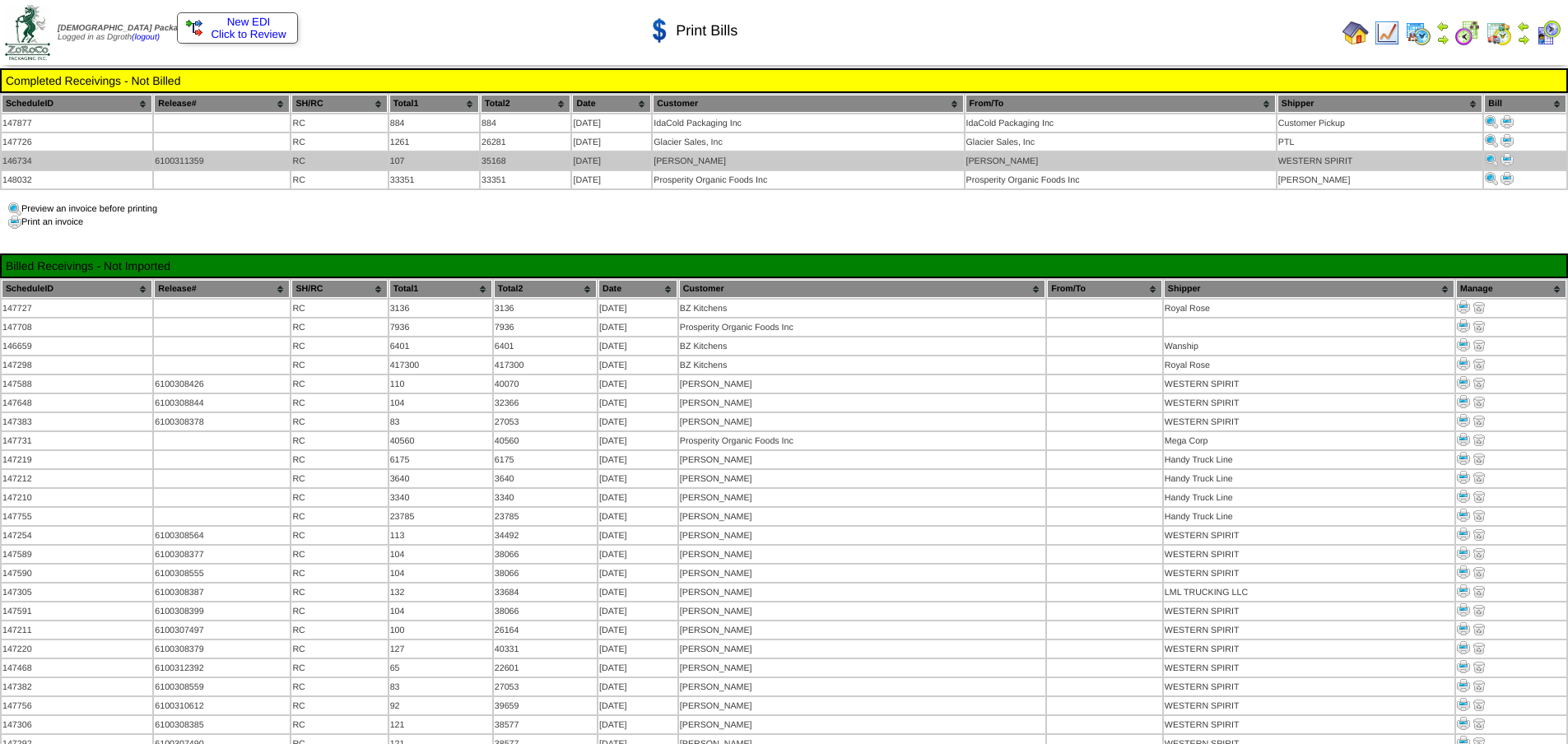
click at [1503, 157] on img at bounding box center [1506, 159] width 13 height 13
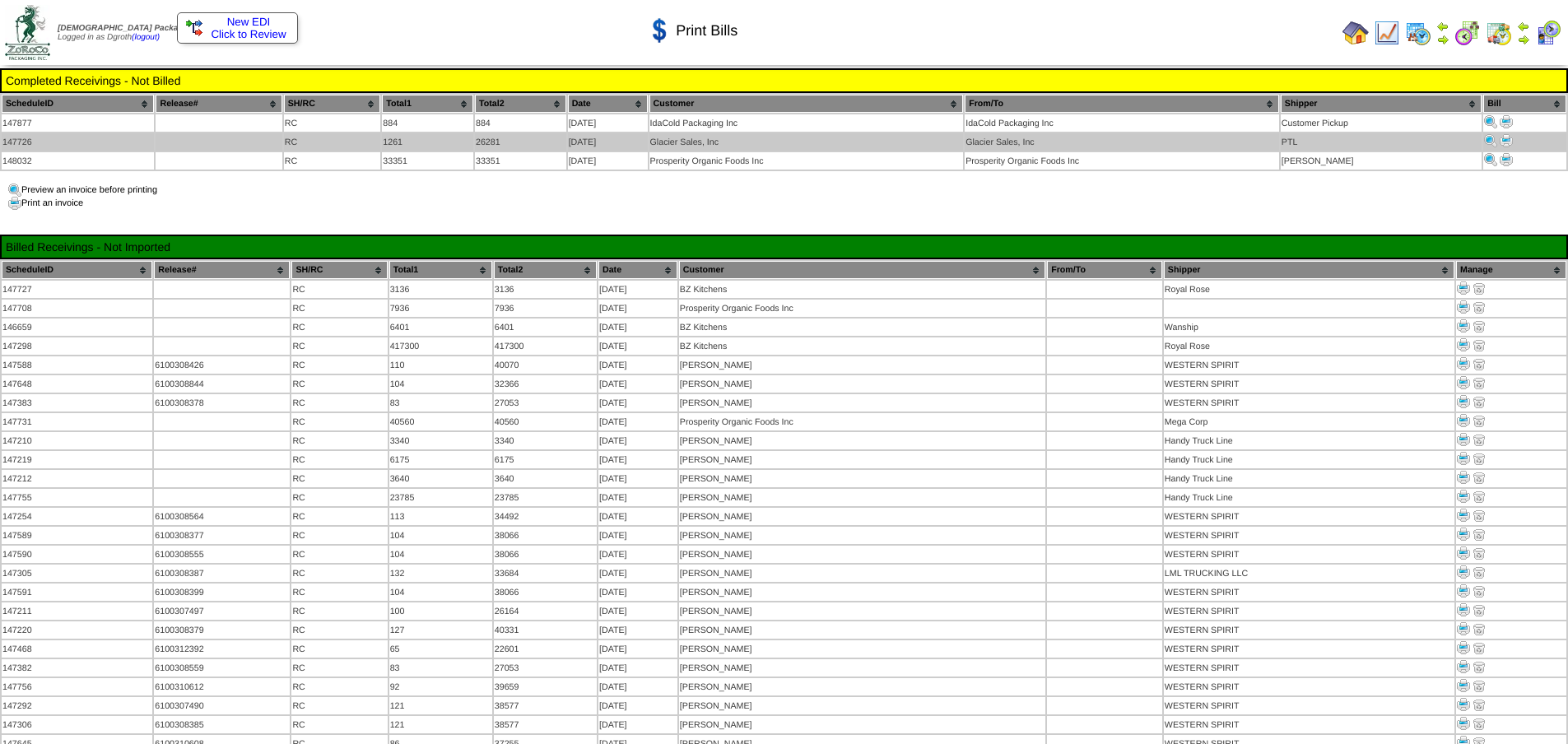
click at [1505, 142] on img at bounding box center [1506, 140] width 13 height 13
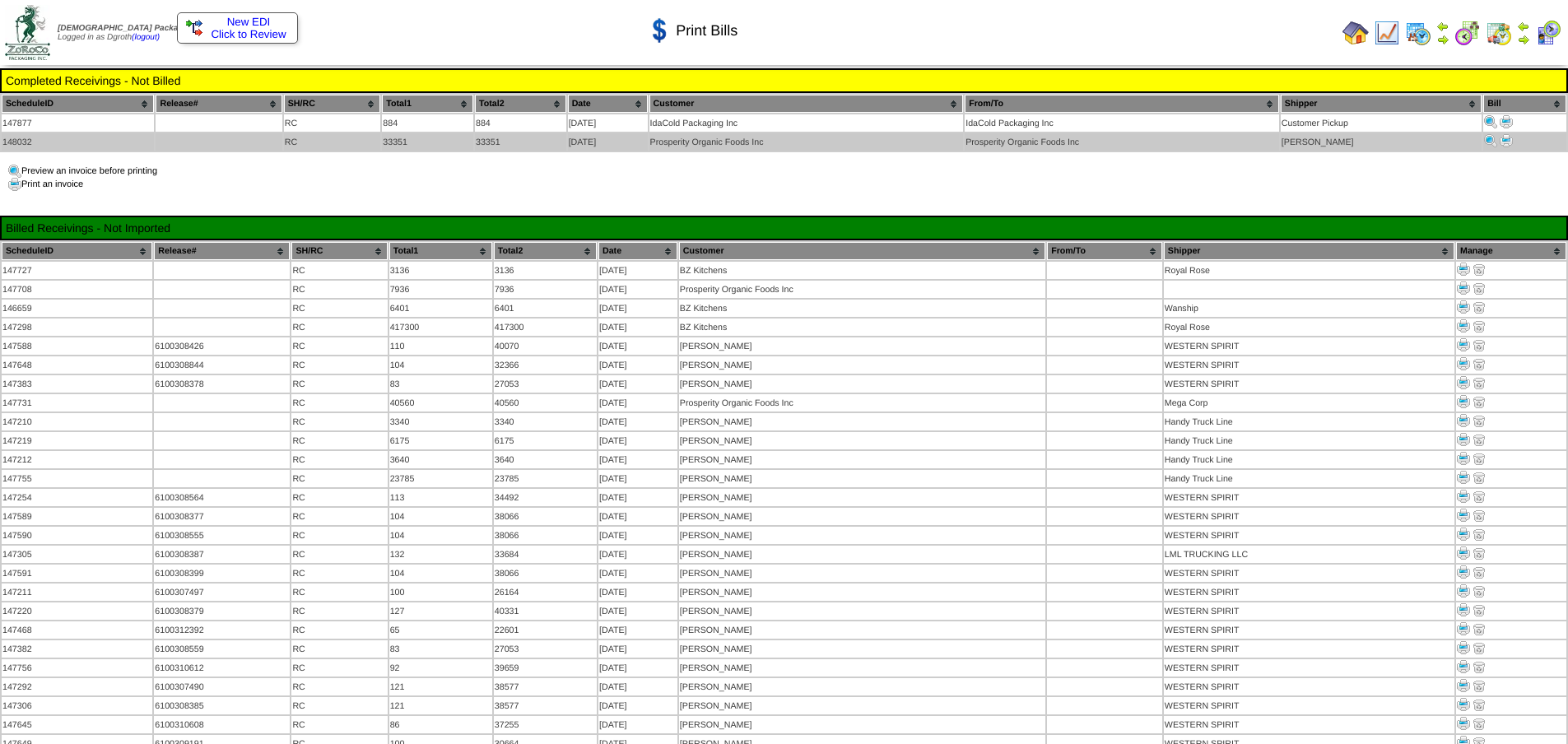
click at [1507, 142] on img at bounding box center [1506, 140] width 13 height 13
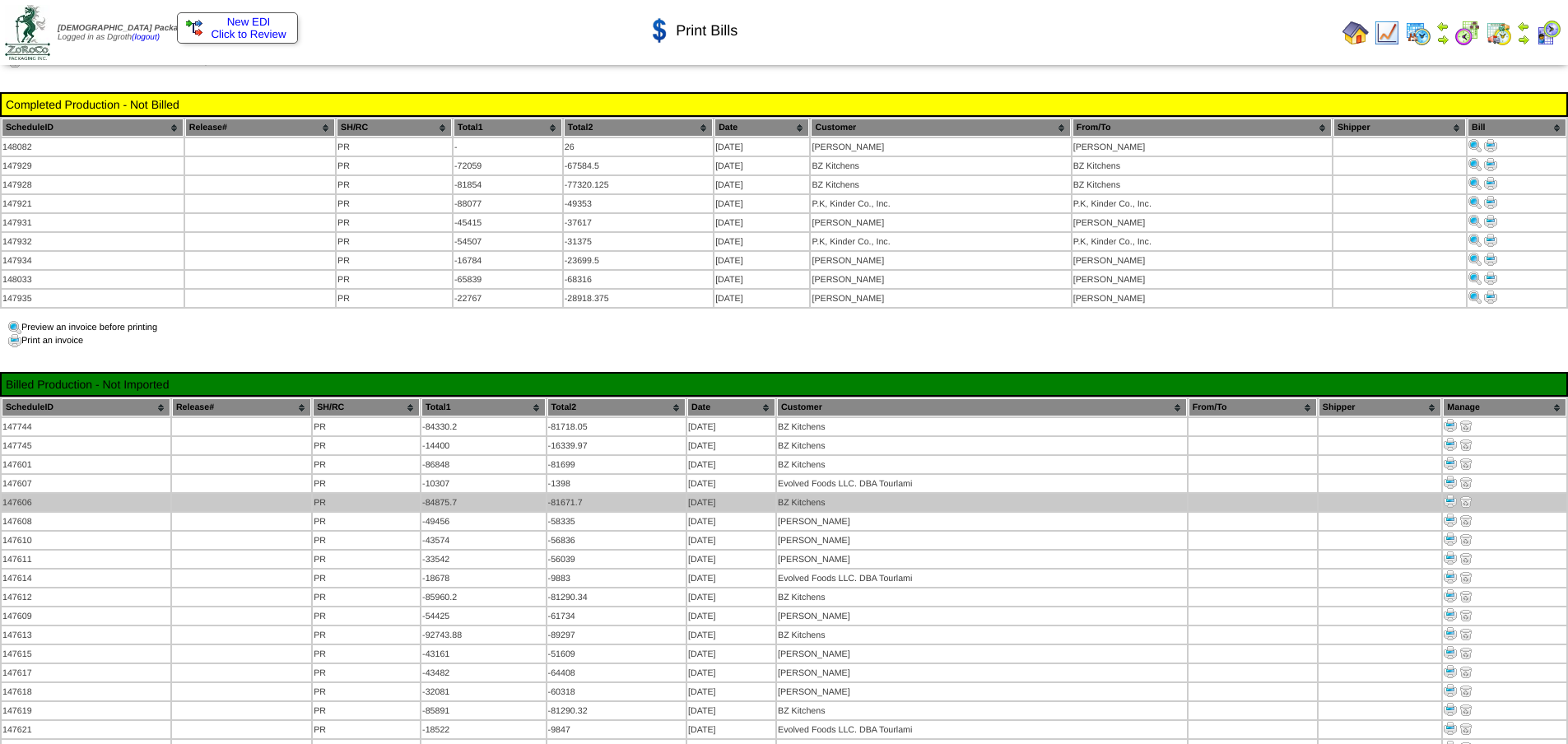
scroll to position [1482, 0]
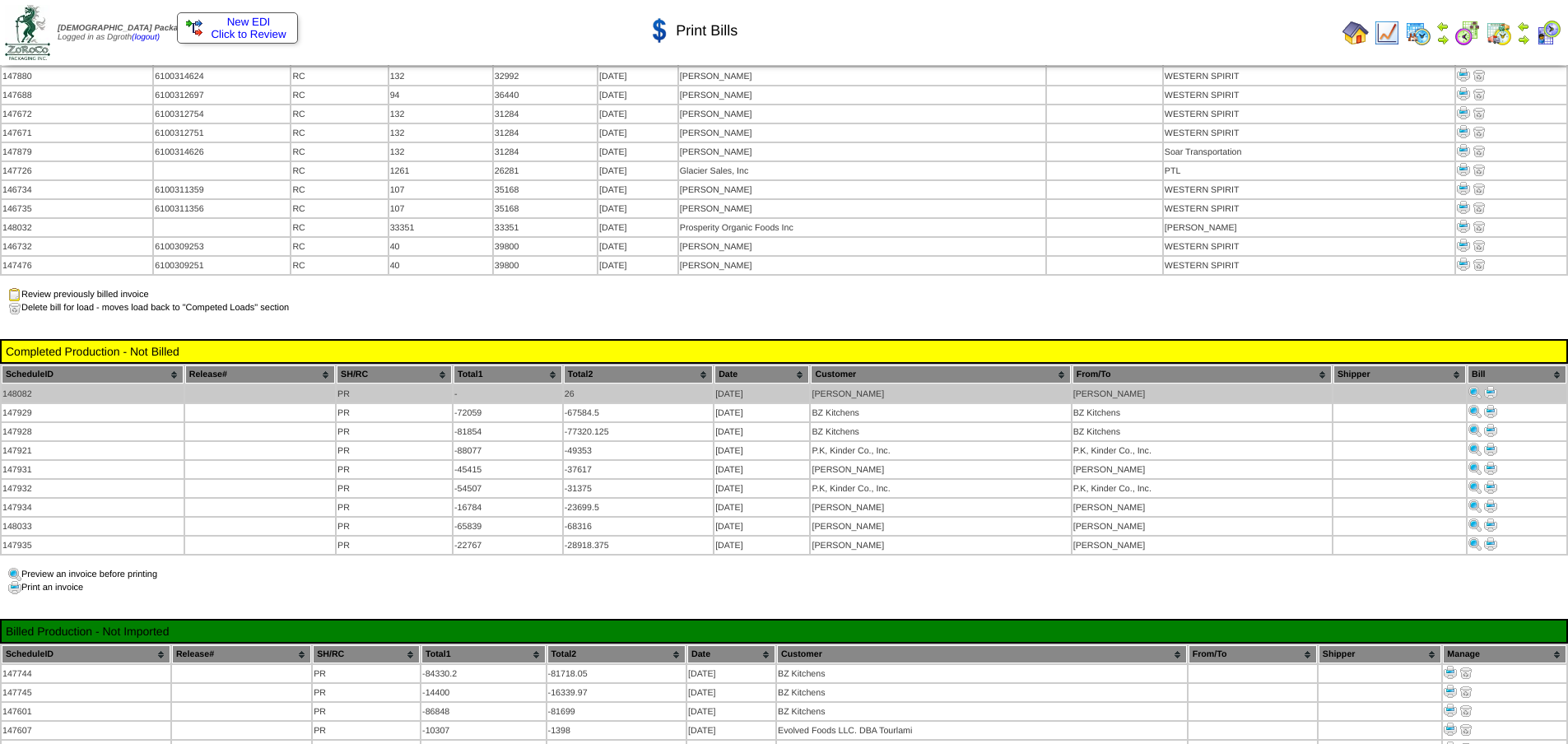
click at [1495, 386] on img at bounding box center [1489, 392] width 13 height 13
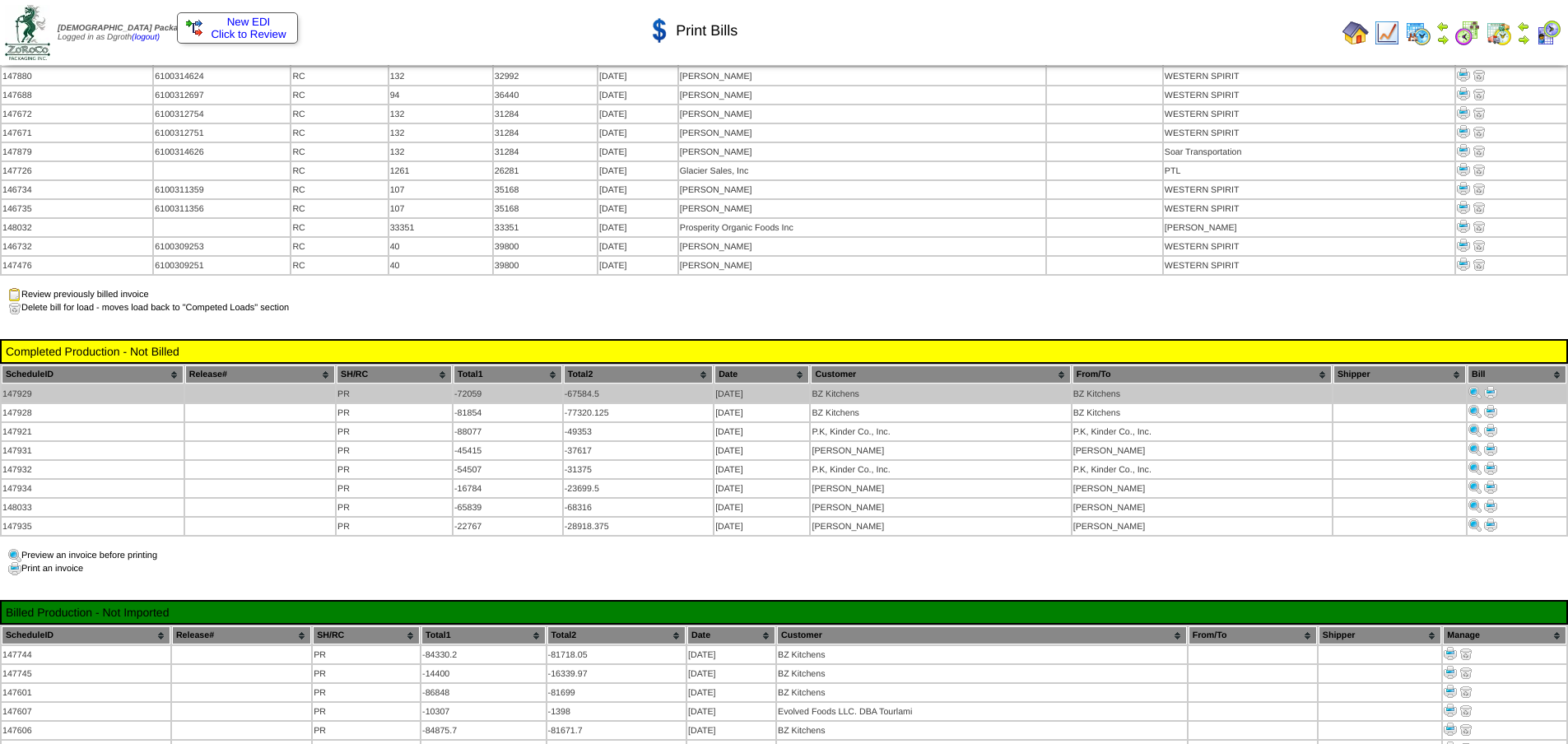
scroll to position [1482, 0]
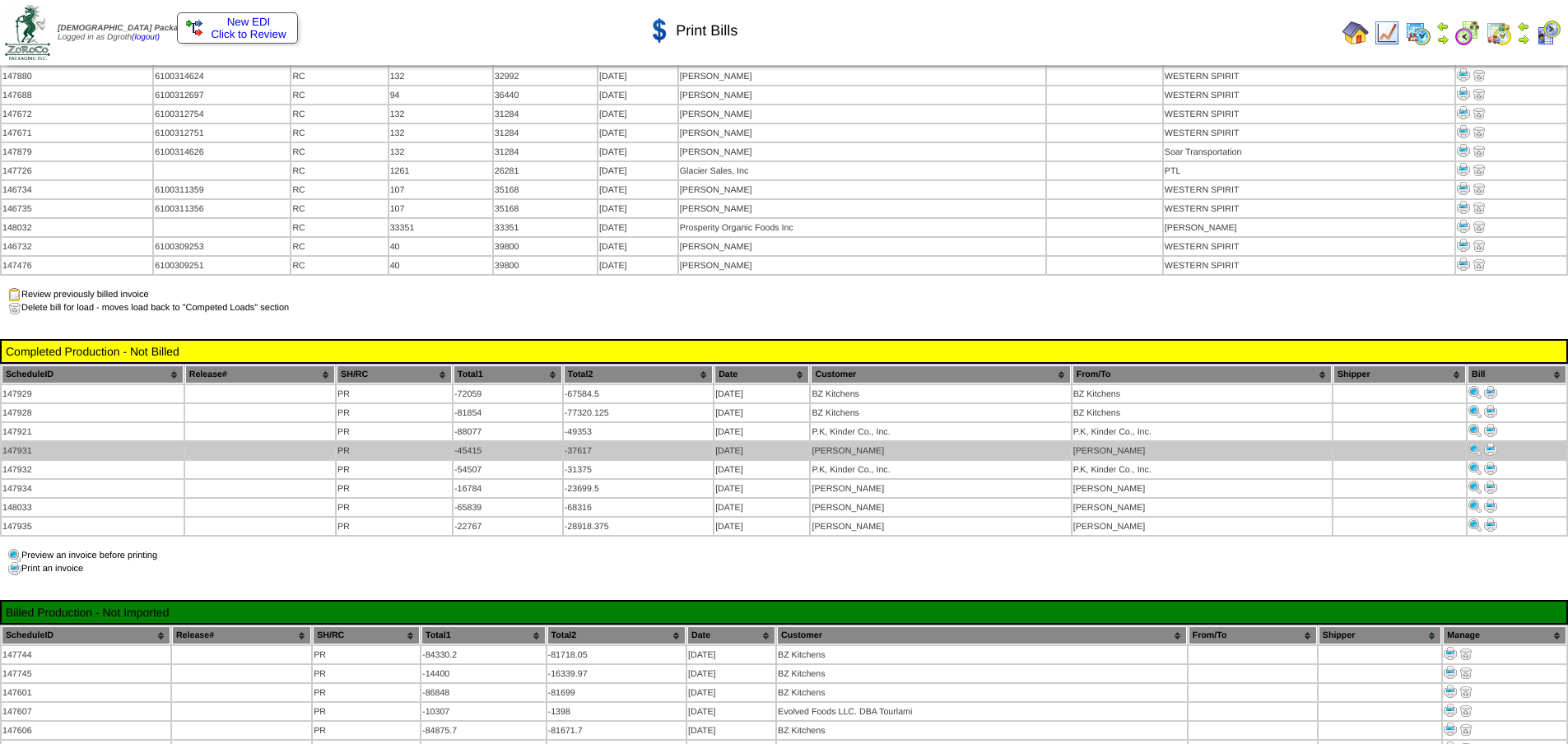
click at [1491, 443] on img at bounding box center [1489, 449] width 13 height 13
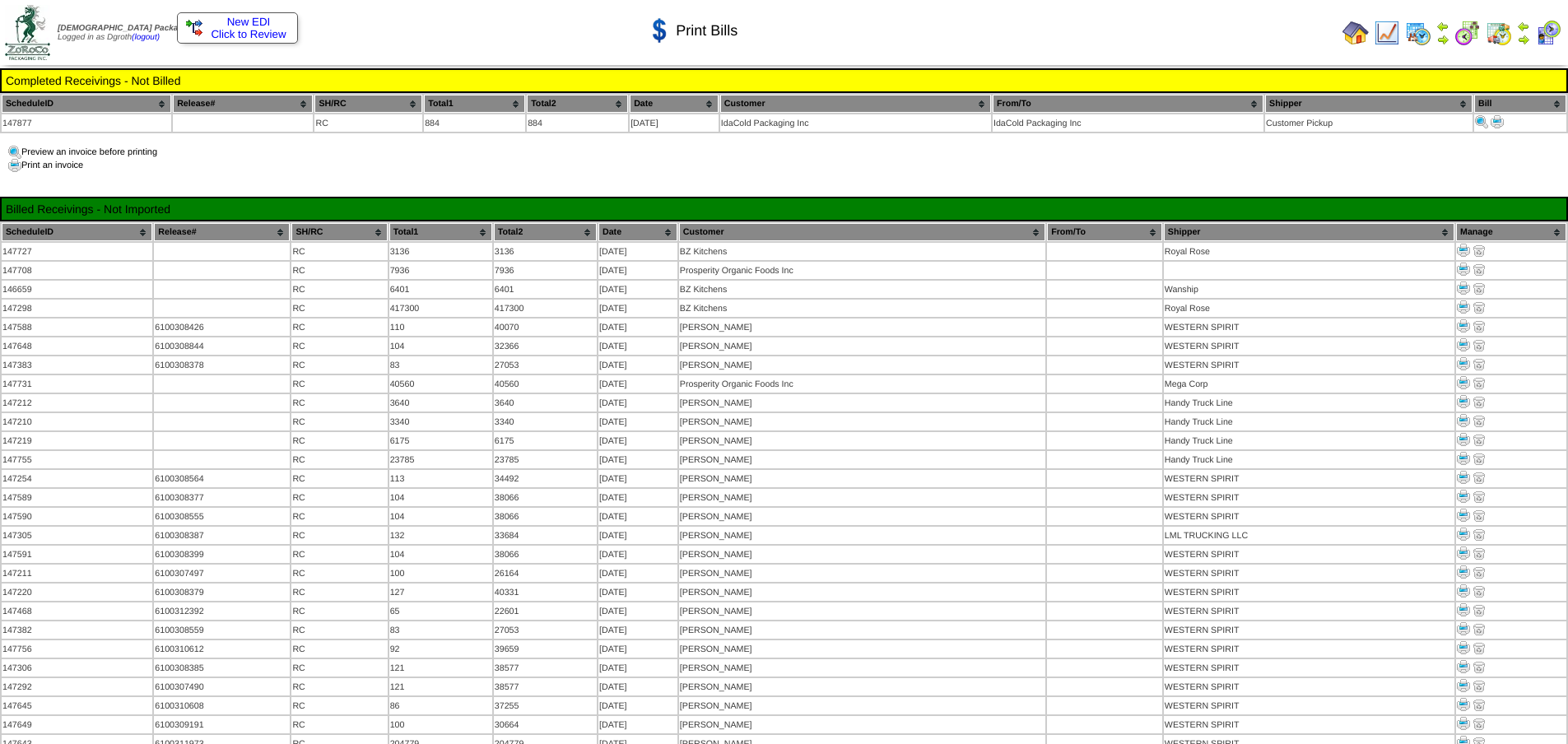
scroll to position [1482, 0]
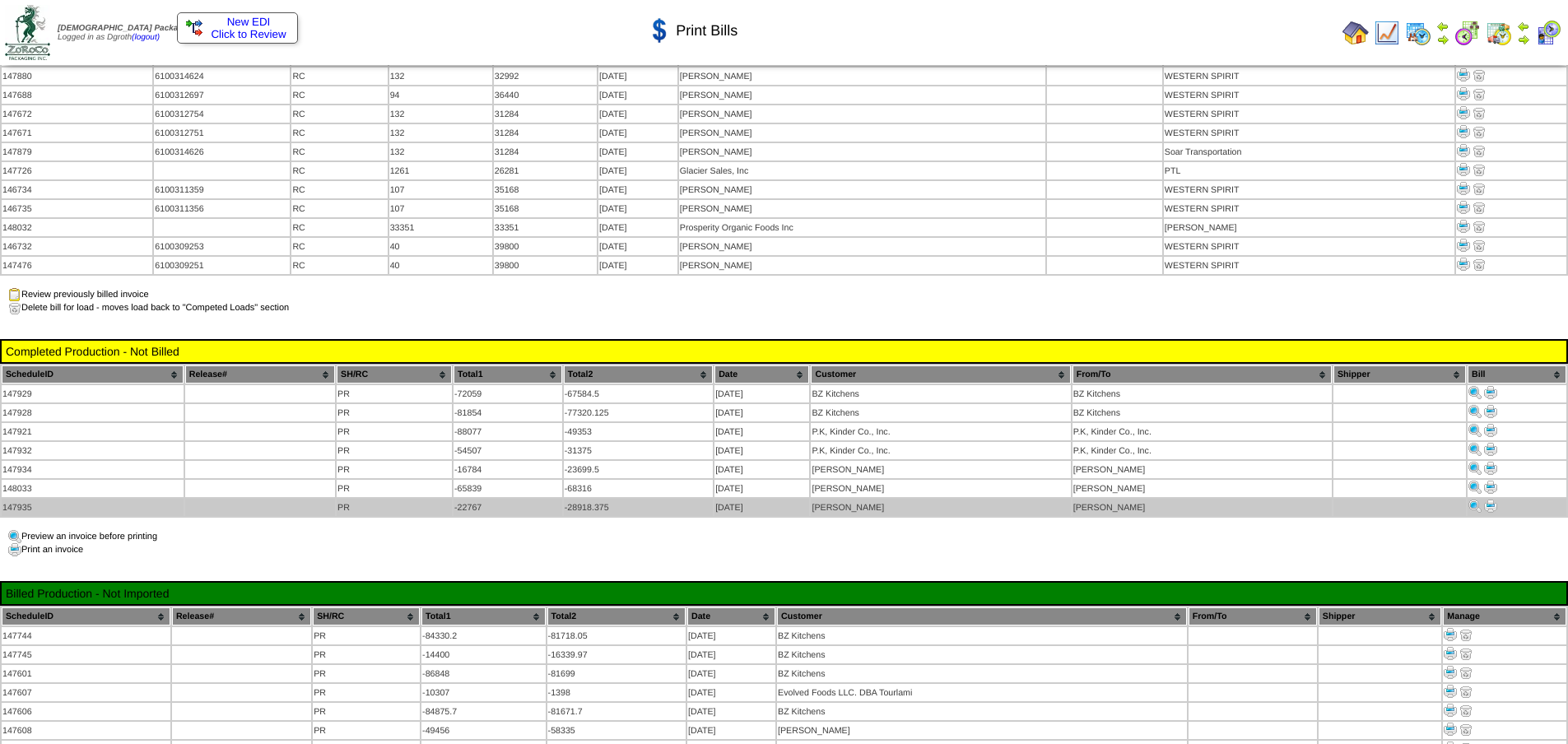
click at [1489, 500] on img at bounding box center [1489, 506] width 13 height 13
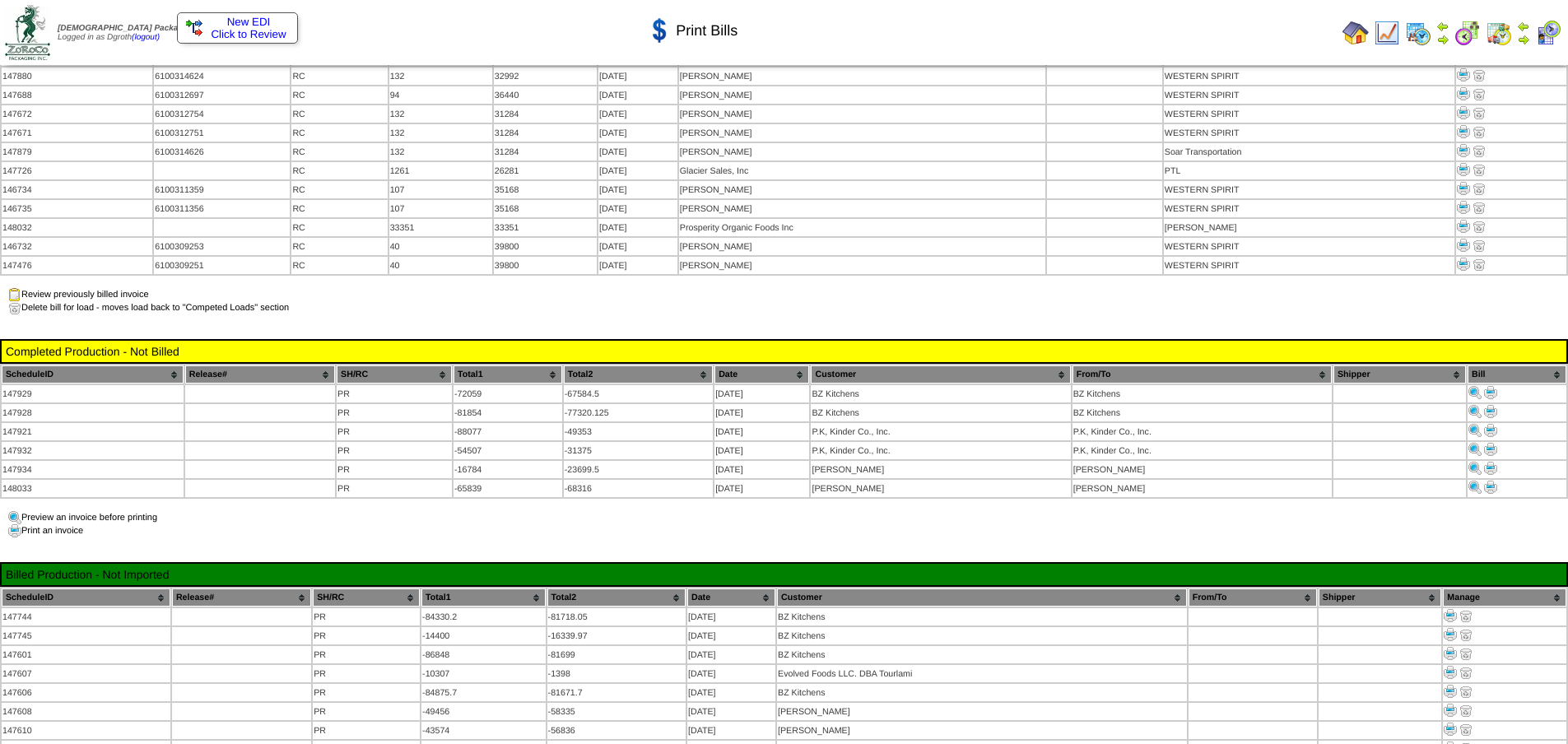
scroll to position [1482, 0]
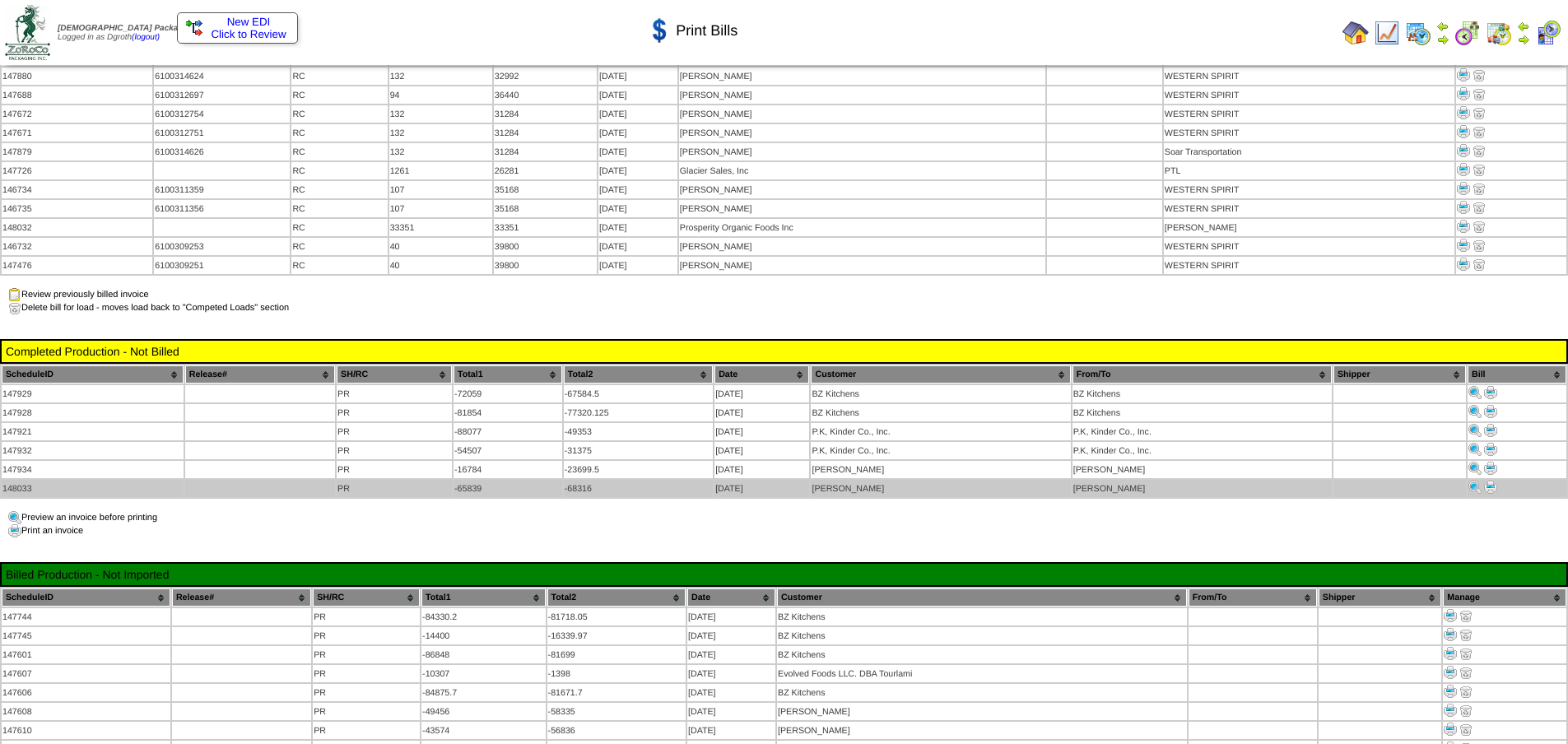
click at [1494, 481] on img at bounding box center [1489, 487] width 13 height 13
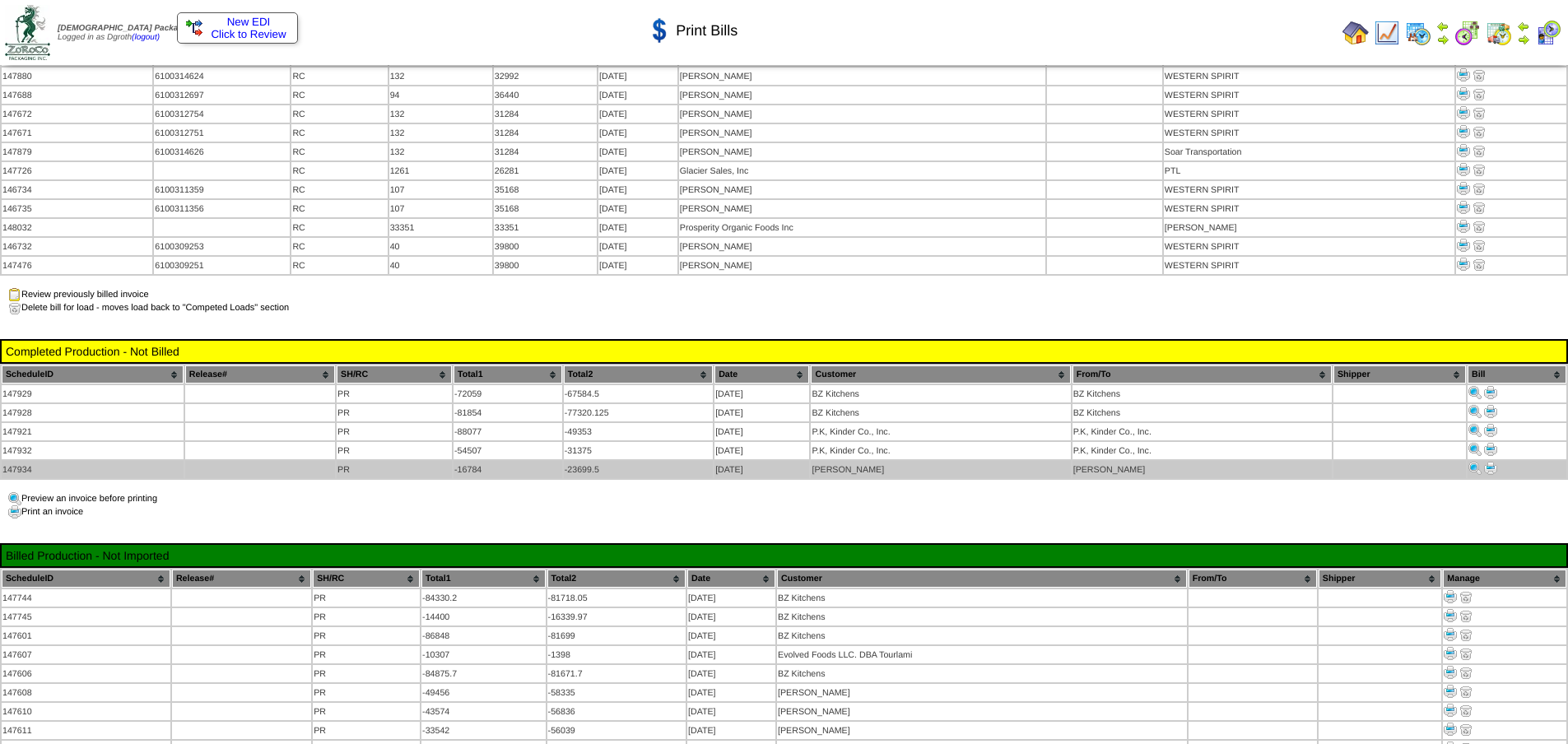
scroll to position [1482, 0]
click at [1493, 462] on img at bounding box center [1489, 468] width 13 height 13
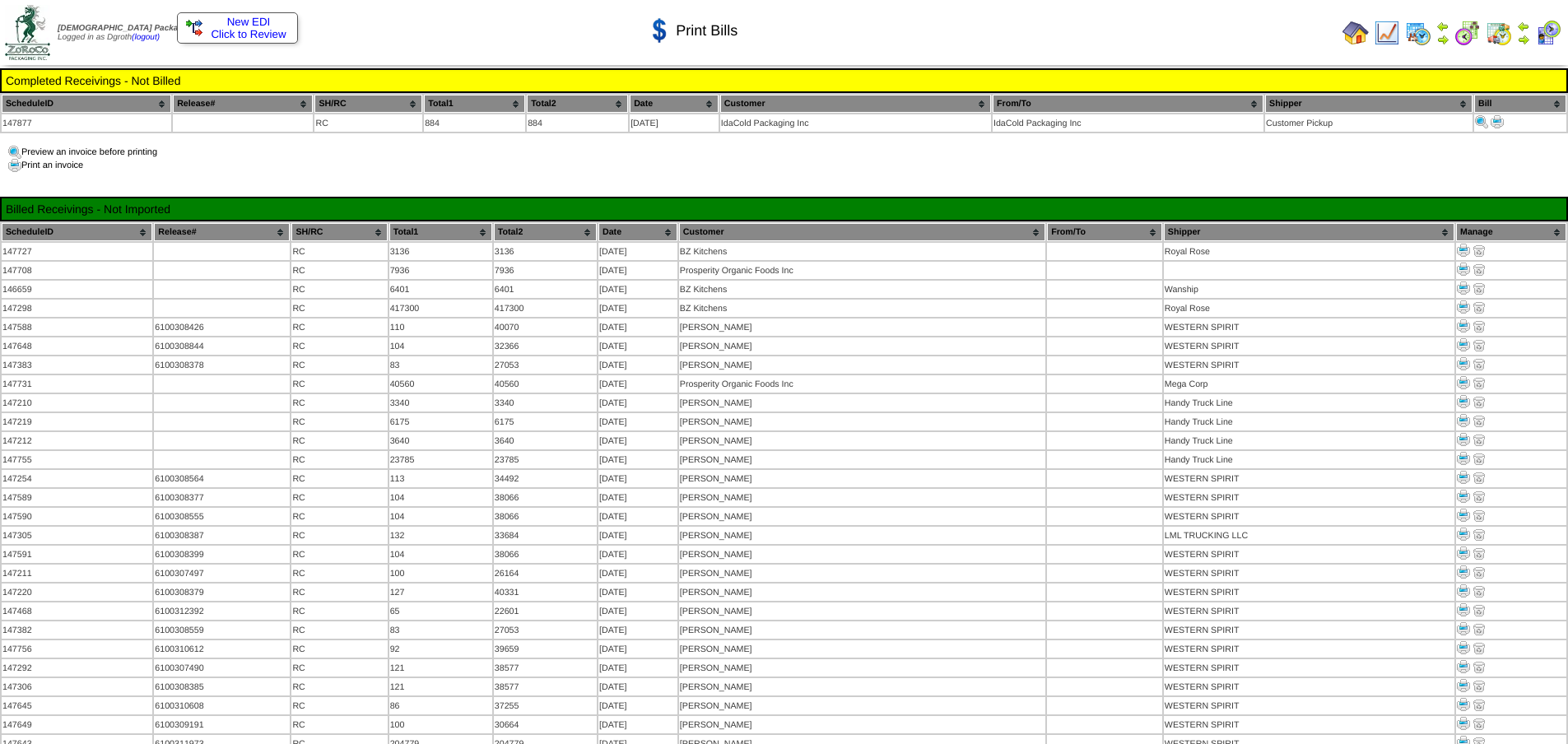
scroll to position [1482, 0]
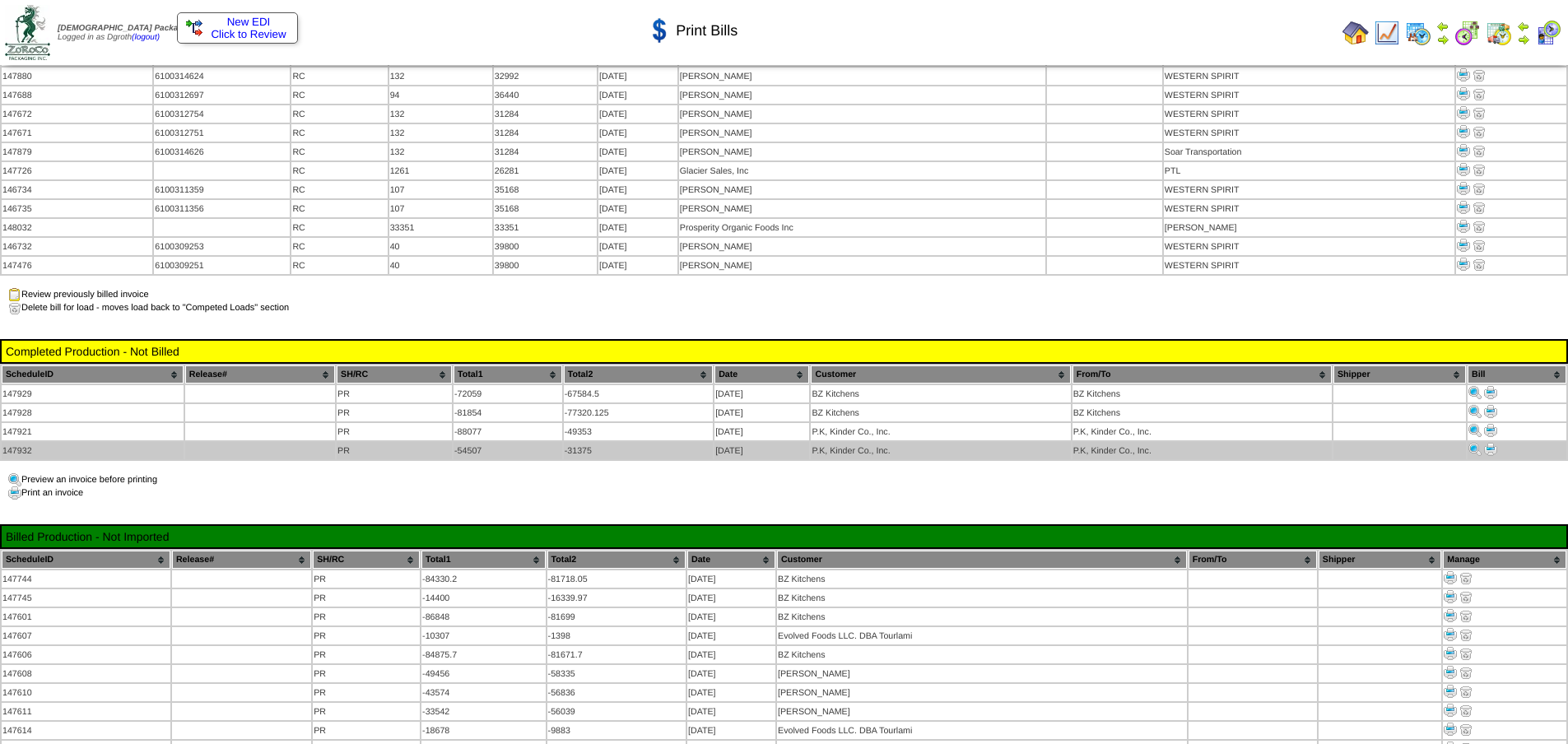
click at [1494, 443] on img at bounding box center [1489, 449] width 13 height 13
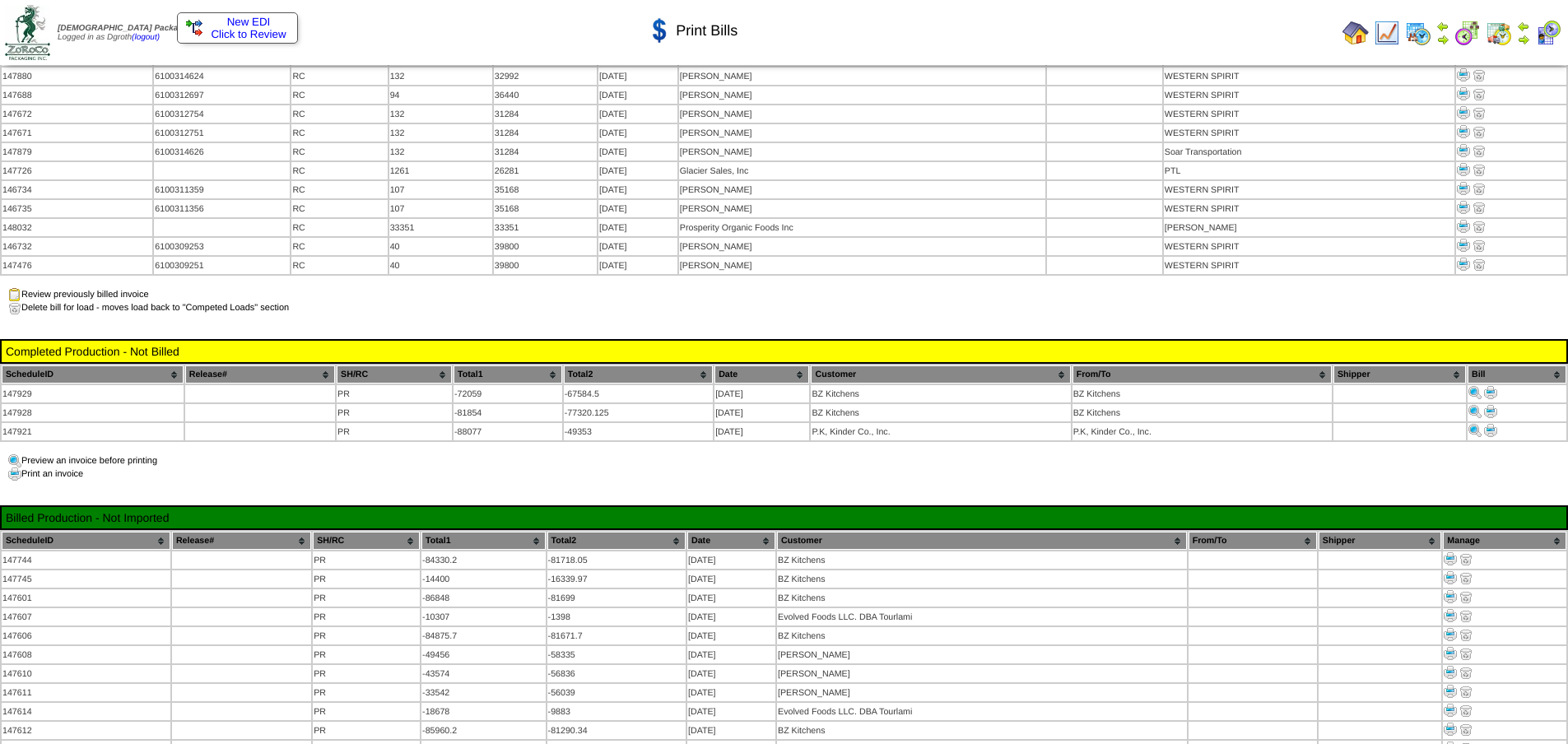
scroll to position [1482, 0]
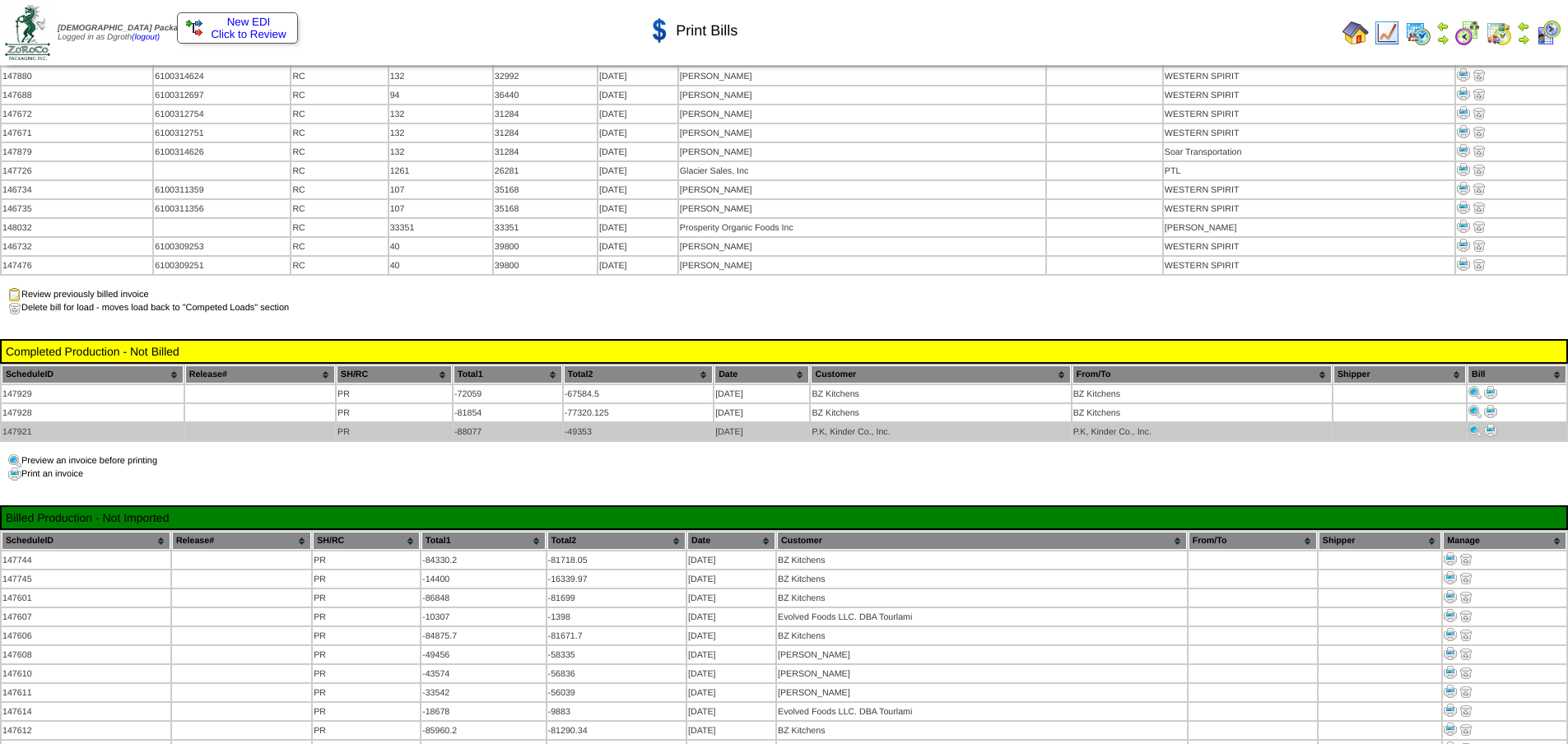
click at [1496, 424] on img at bounding box center [1489, 430] width 13 height 13
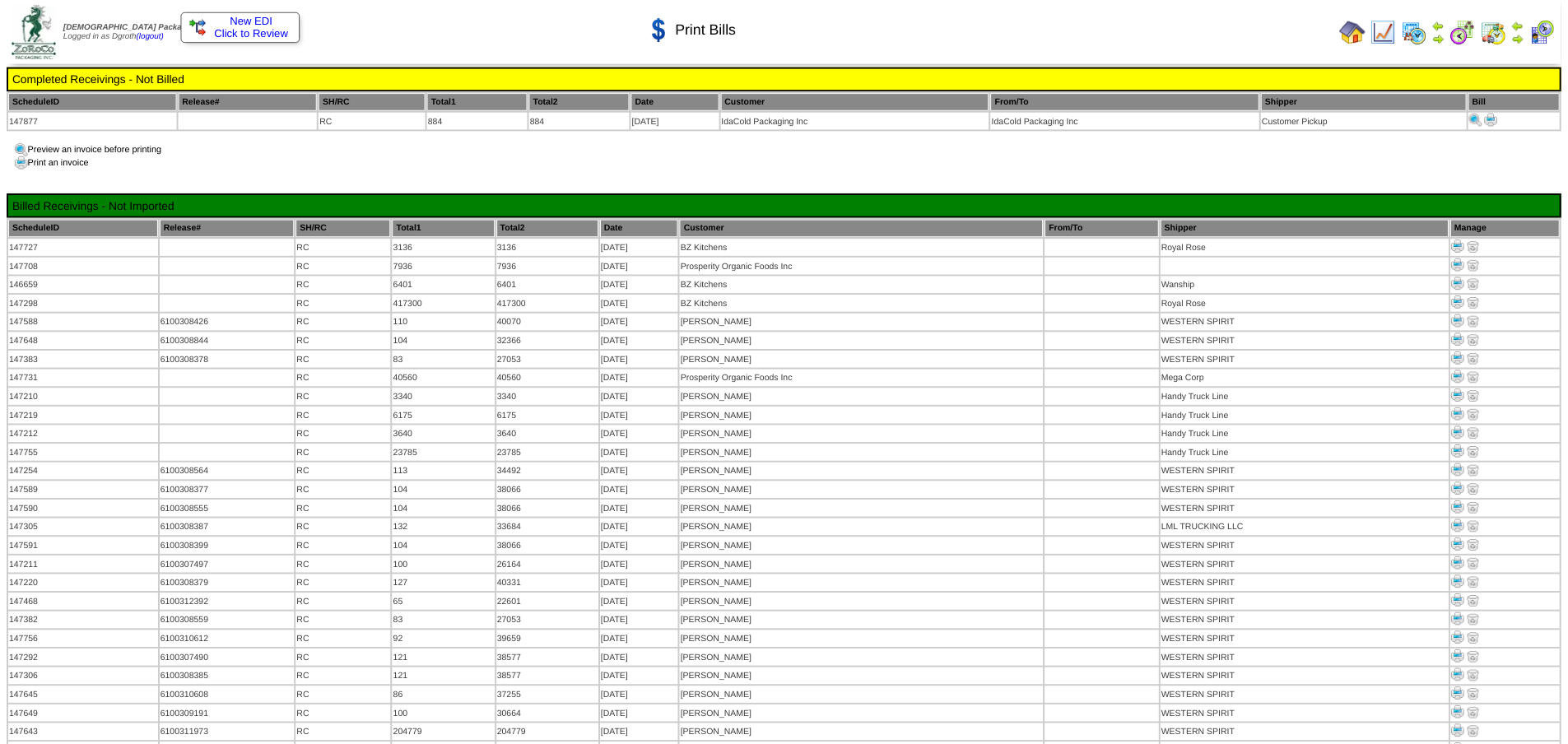
scroll to position [1482, 0]
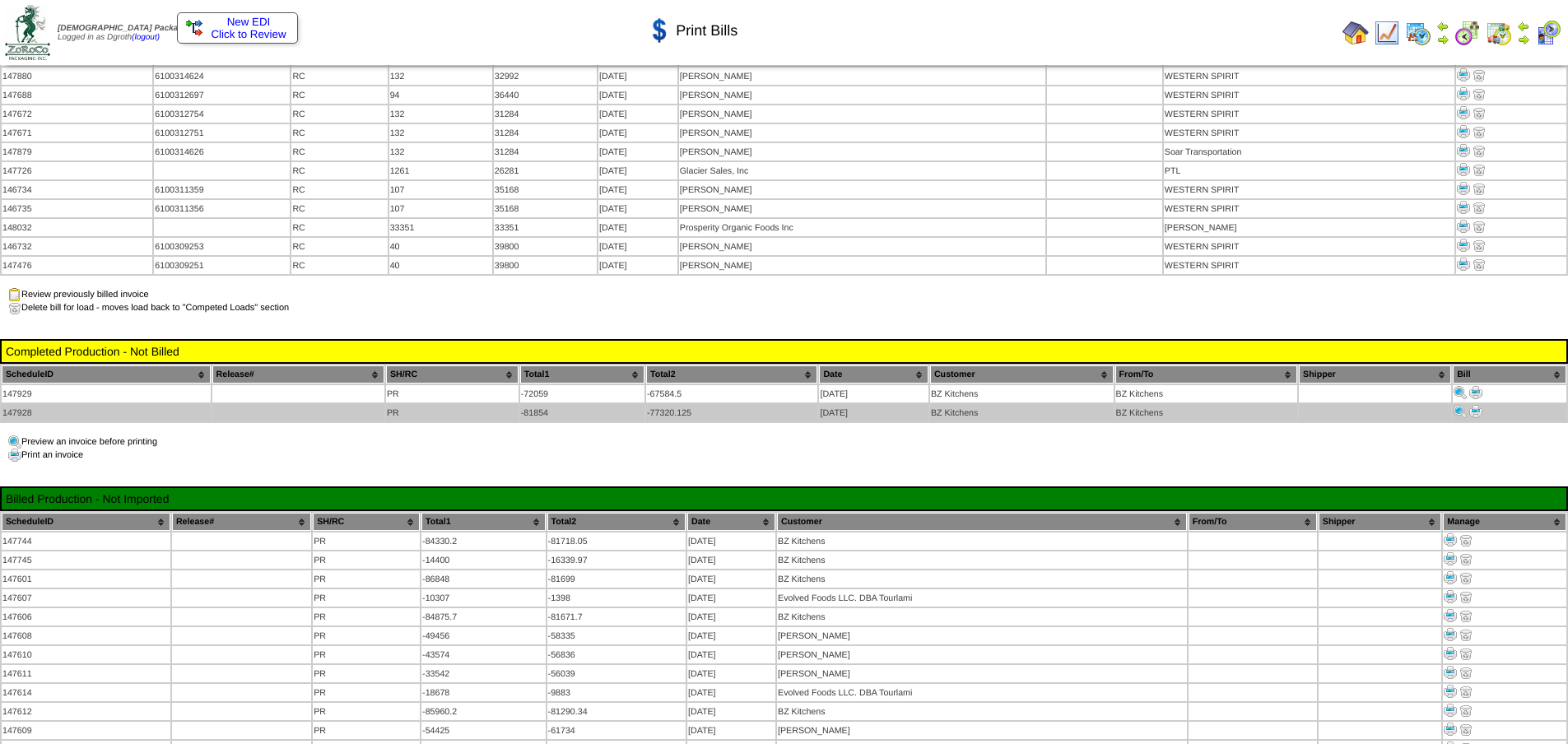
click at [1479, 405] on img at bounding box center [1475, 411] width 13 height 13
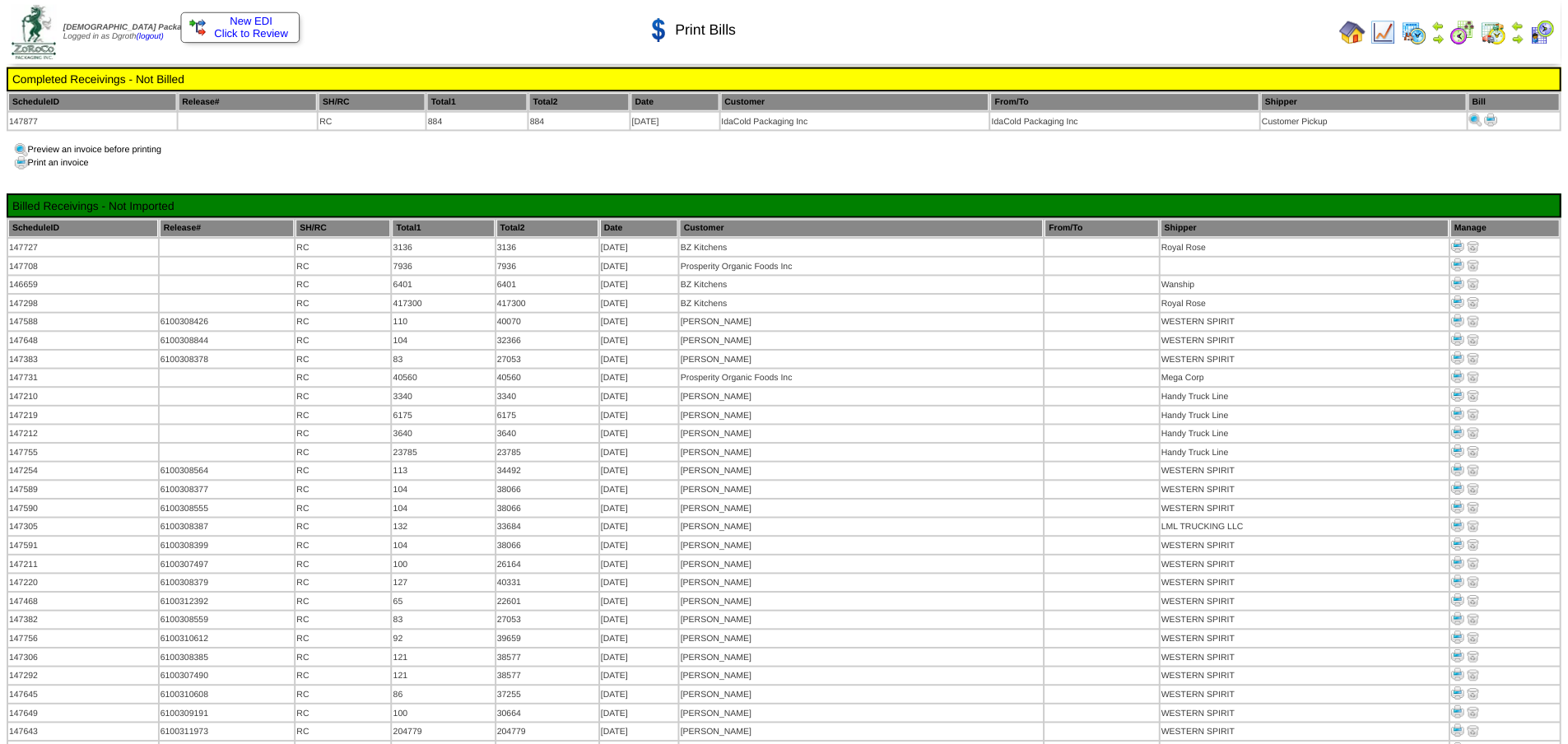
scroll to position [1482, 0]
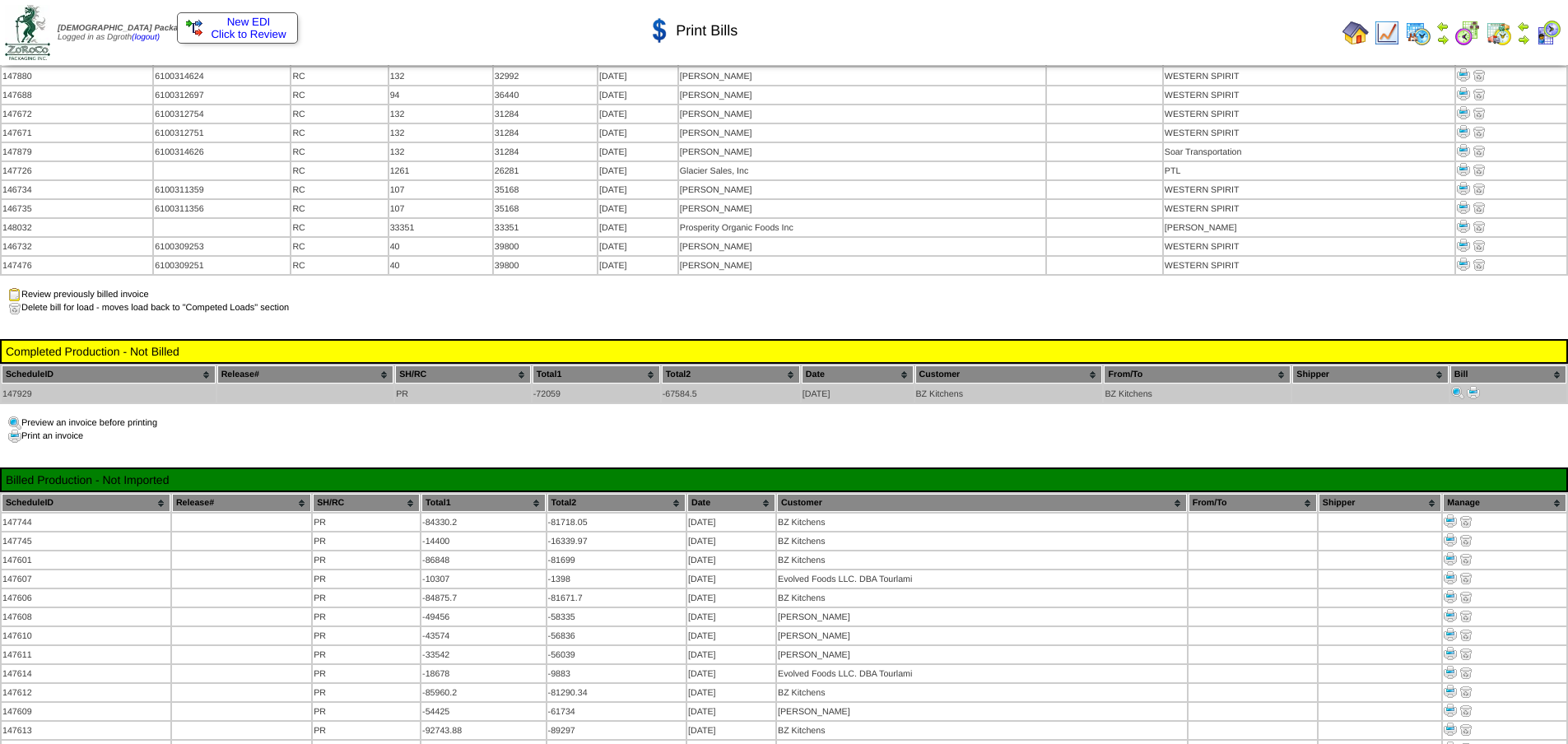
click at [1476, 386] on img at bounding box center [1472, 392] width 13 height 13
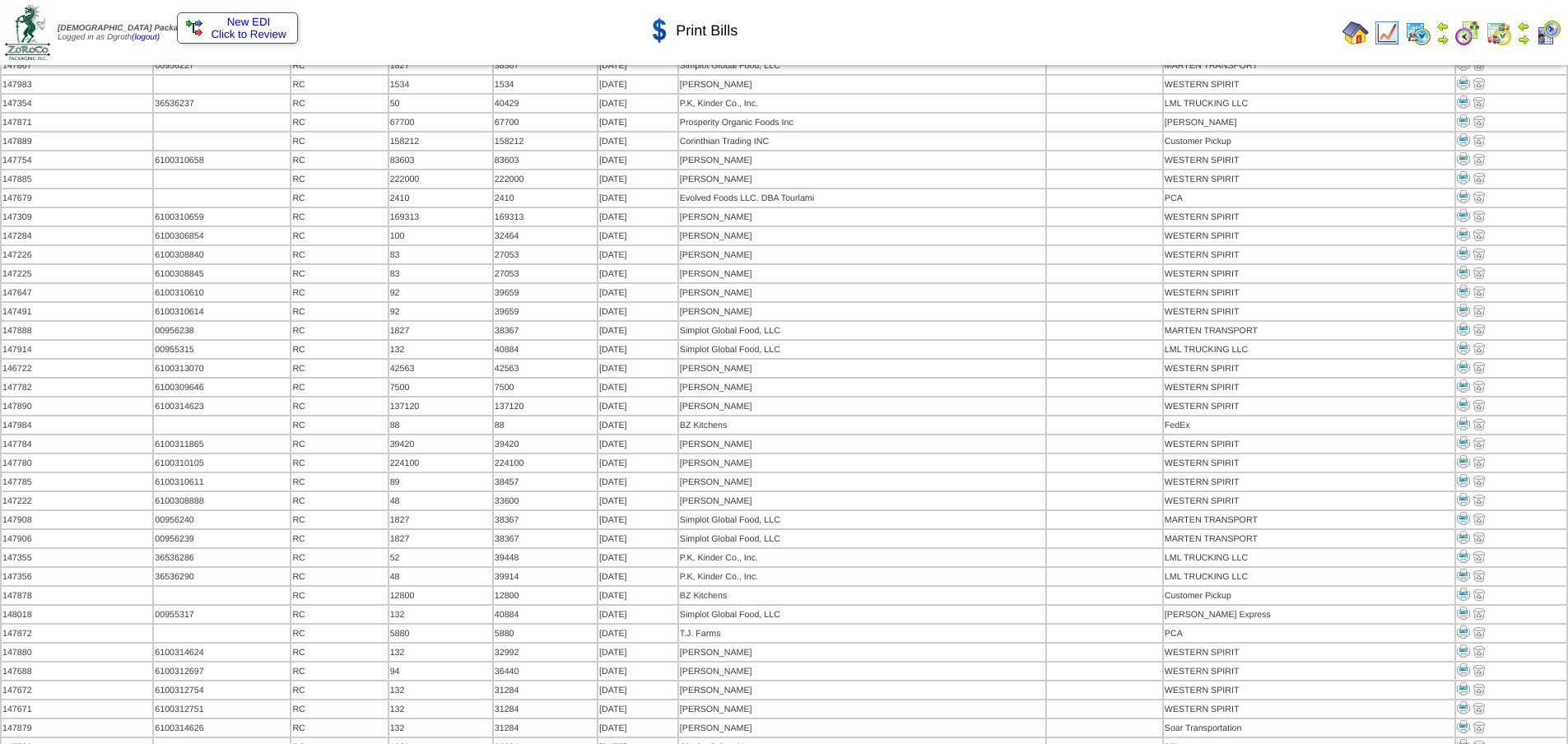
scroll to position [659, 0]
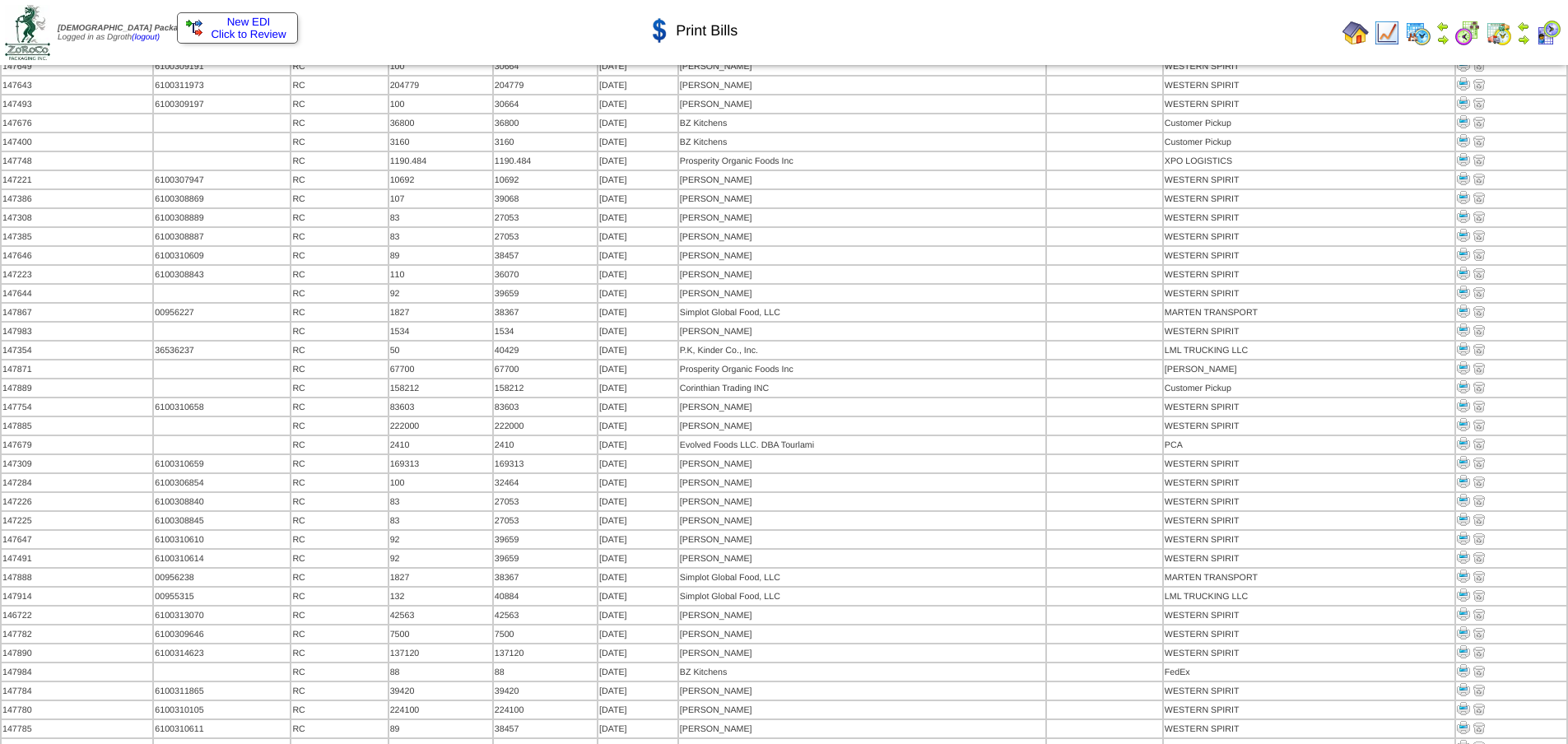
click at [1355, 18] on td at bounding box center [1355, 33] width 29 height 29
click at [1351, 35] on img at bounding box center [1355, 33] width 27 height 27
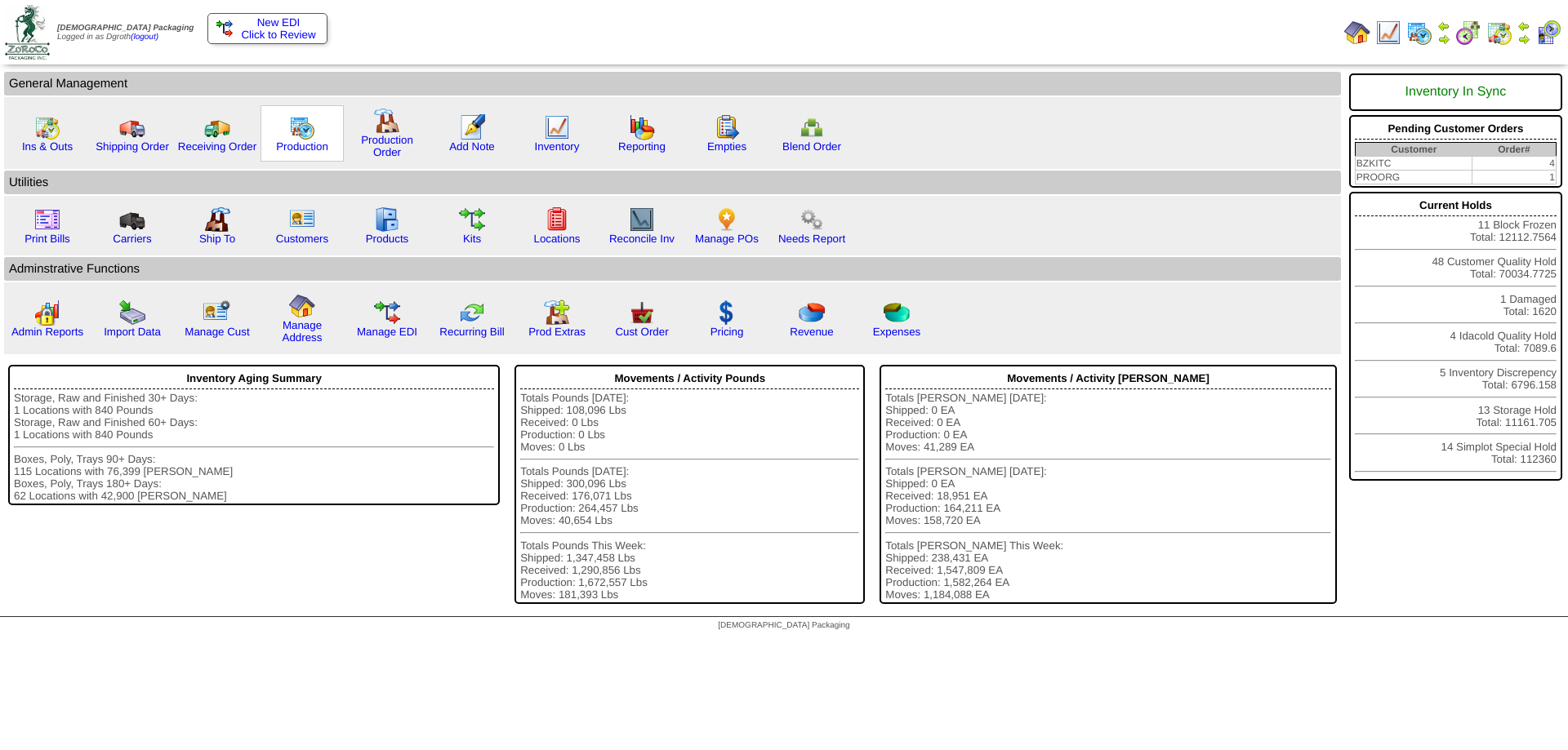
click at [306, 135] on img at bounding box center [302, 128] width 27 height 27
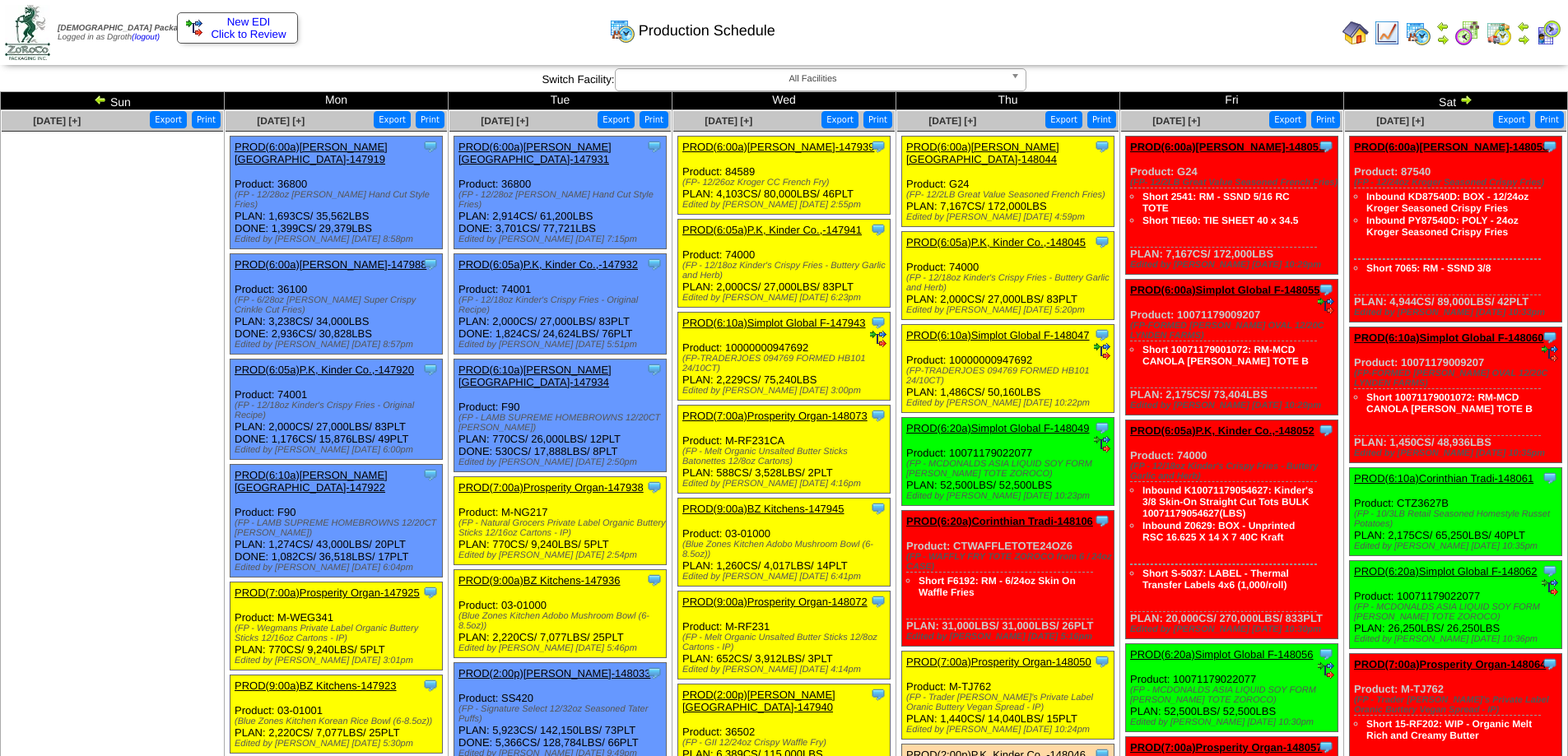
click at [1466, 104] on img at bounding box center [1465, 99] width 13 height 13
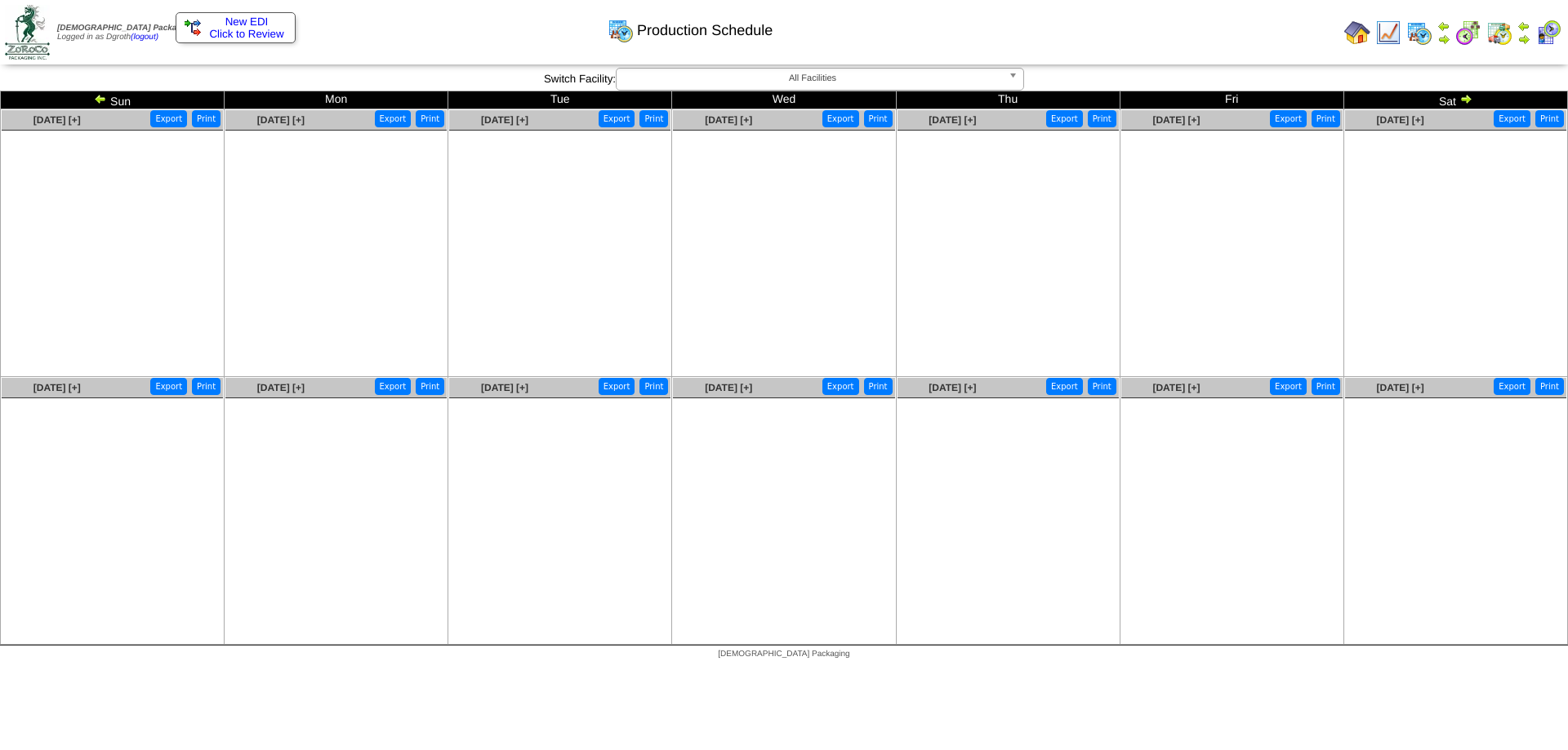
click at [1468, 99] on img at bounding box center [1465, 98] width 13 height 13
click at [156, 35] on link "(logout)" at bounding box center [145, 37] width 27 height 9
